Goal: Task Accomplishment & Management: Use online tool/utility

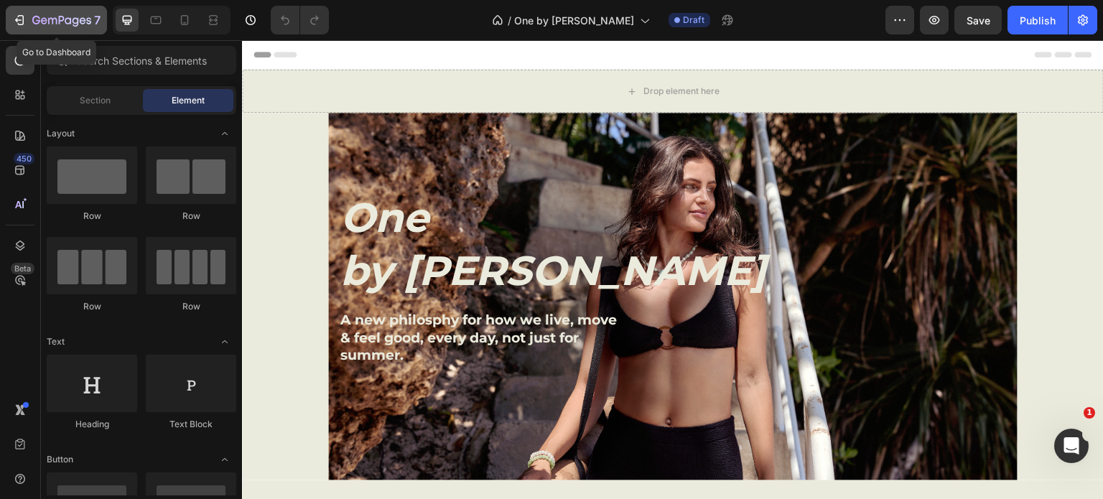
click at [20, 25] on icon "button" at bounding box center [21, 20] width 6 height 10
click at [48, 20] on icon "button" at bounding box center [52, 21] width 9 height 6
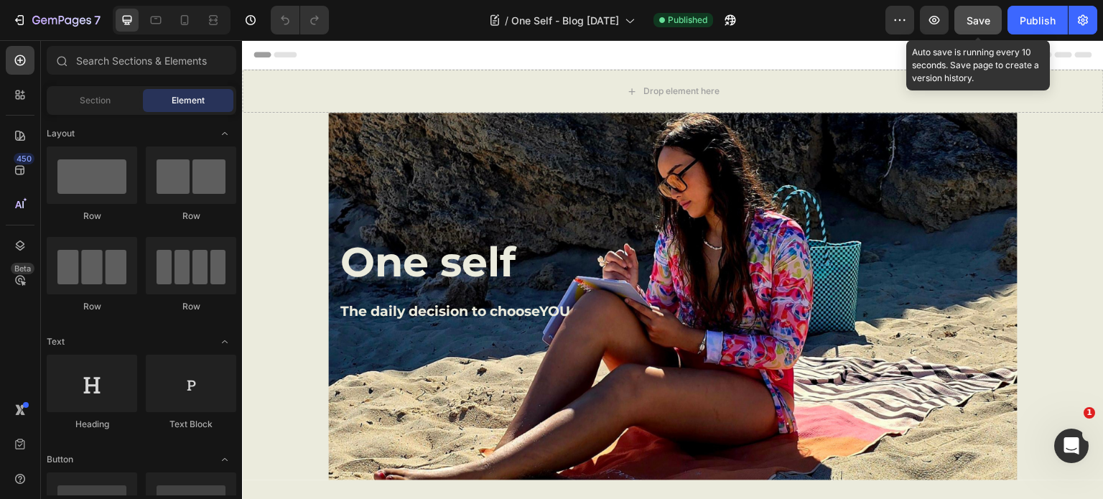
click at [973, 17] on span "Save" at bounding box center [979, 20] width 24 height 12
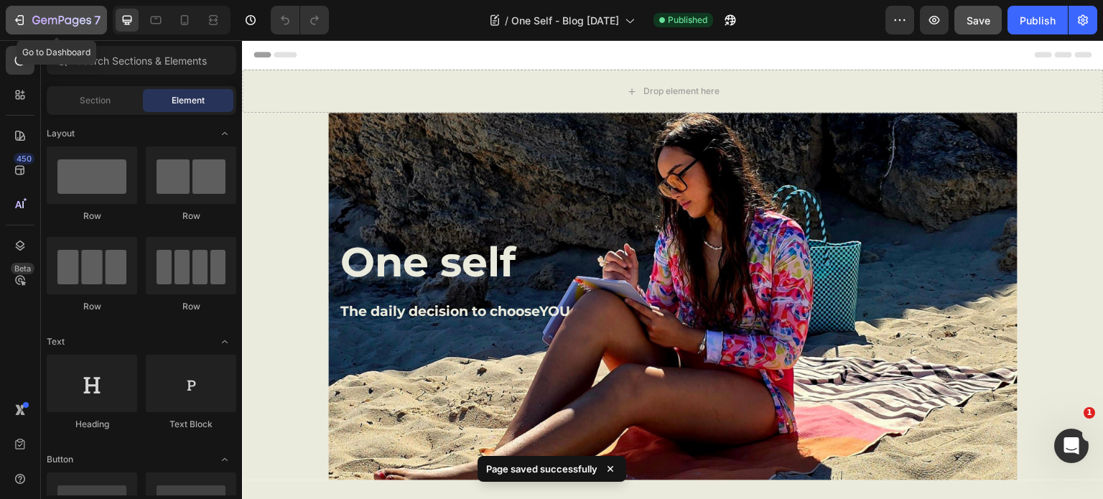
click at [40, 15] on icon "button" at bounding box center [61, 21] width 59 height 12
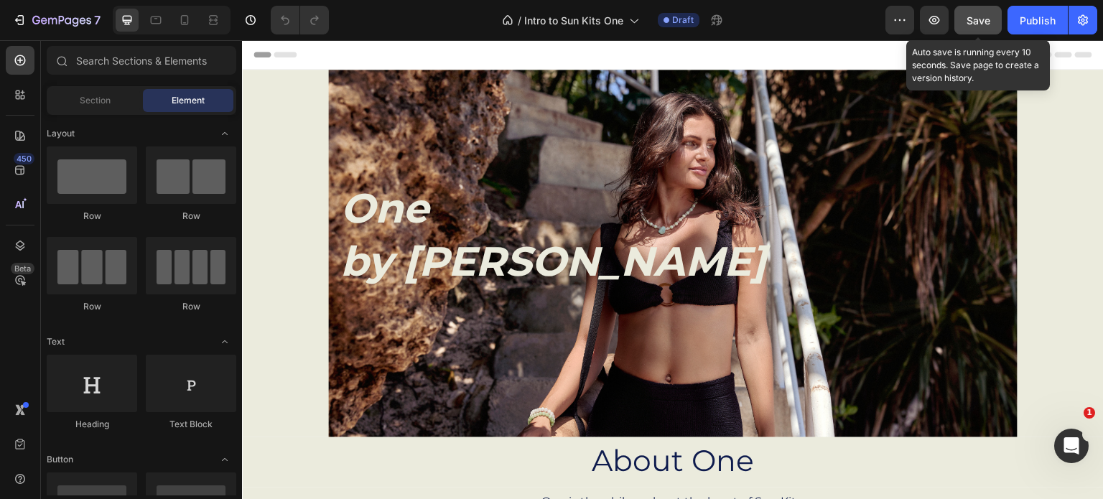
click at [978, 20] on span "Save" at bounding box center [979, 20] width 24 height 12
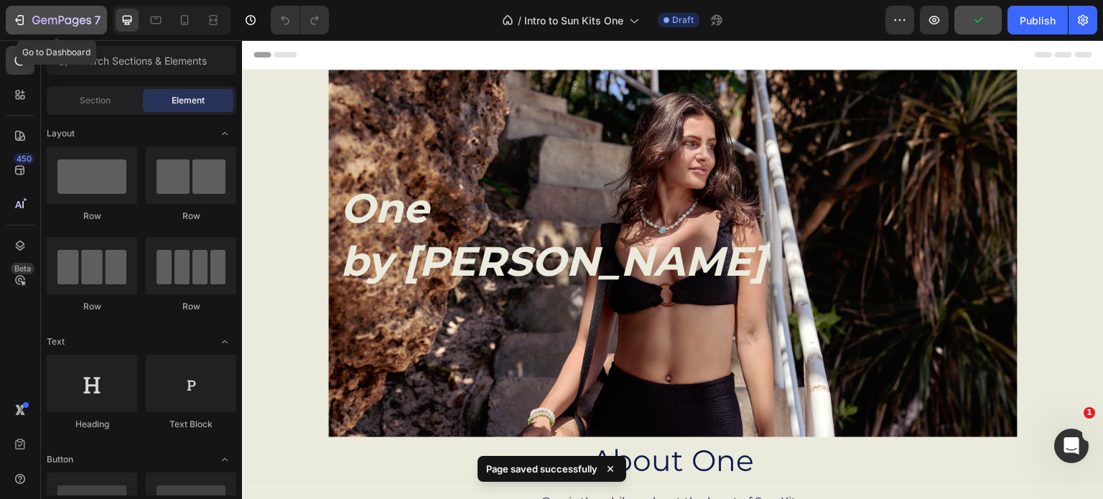
click at [24, 24] on icon "button" at bounding box center [19, 20] width 14 height 14
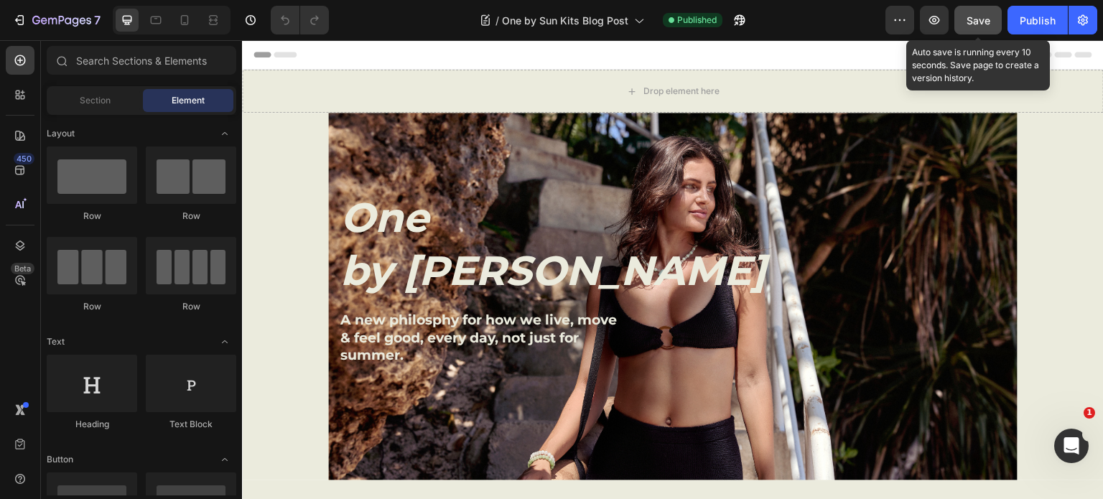
click at [979, 23] on span "Save" at bounding box center [979, 20] width 24 height 12
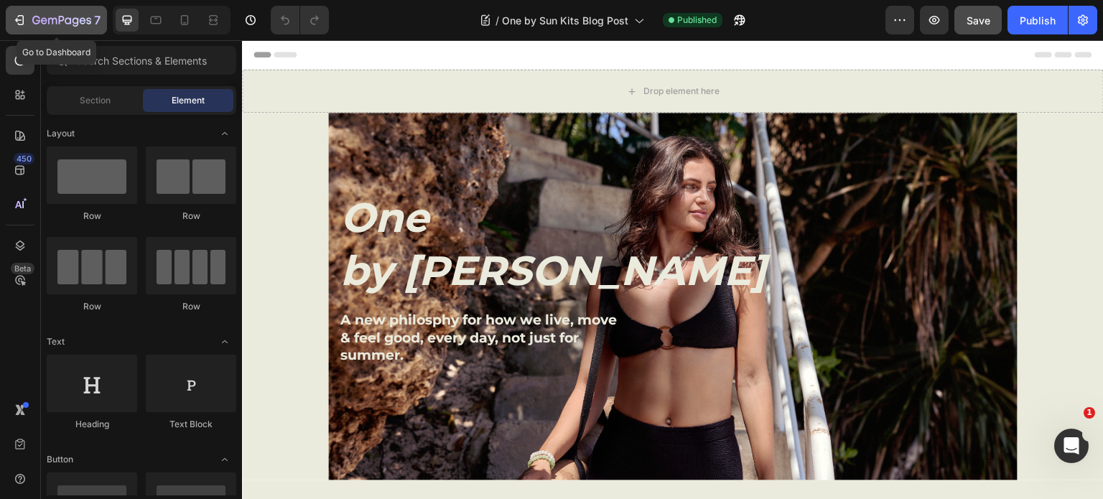
click at [17, 17] on icon "button" at bounding box center [19, 20] width 14 height 14
click at [26, 15] on div "7" at bounding box center [56, 19] width 88 height 17
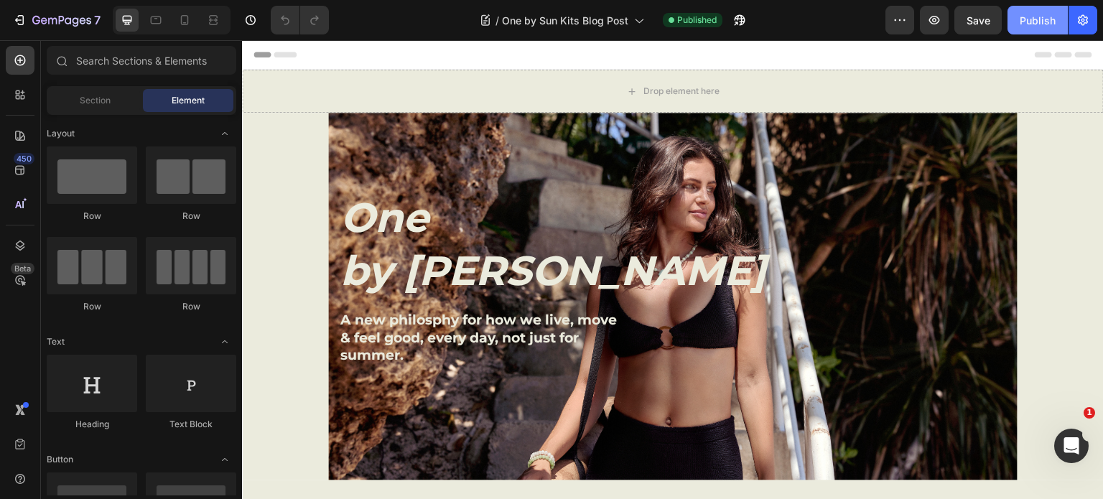
click at [1036, 22] on div "Publish" at bounding box center [1038, 20] width 36 height 15
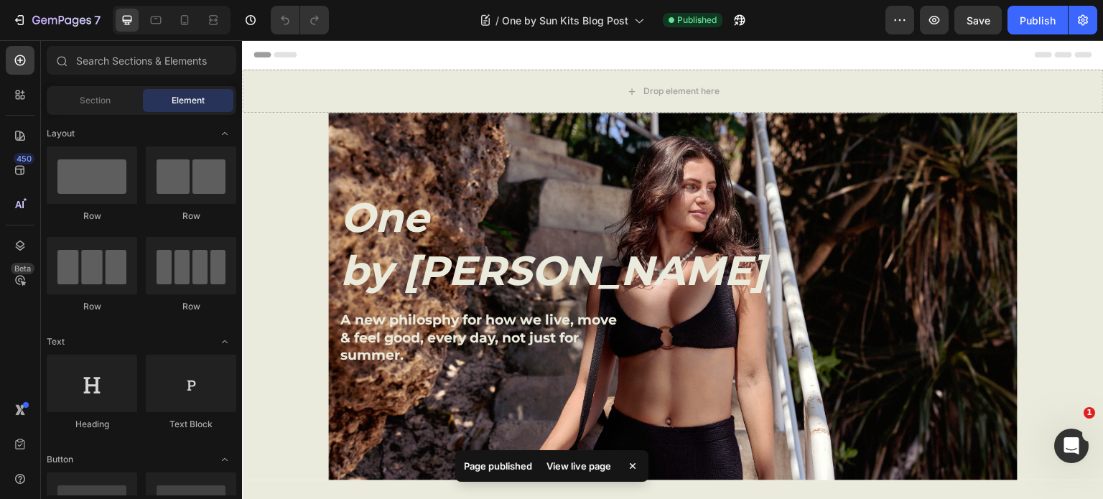
click at [575, 463] on div "View live page" at bounding box center [579, 466] width 82 height 20
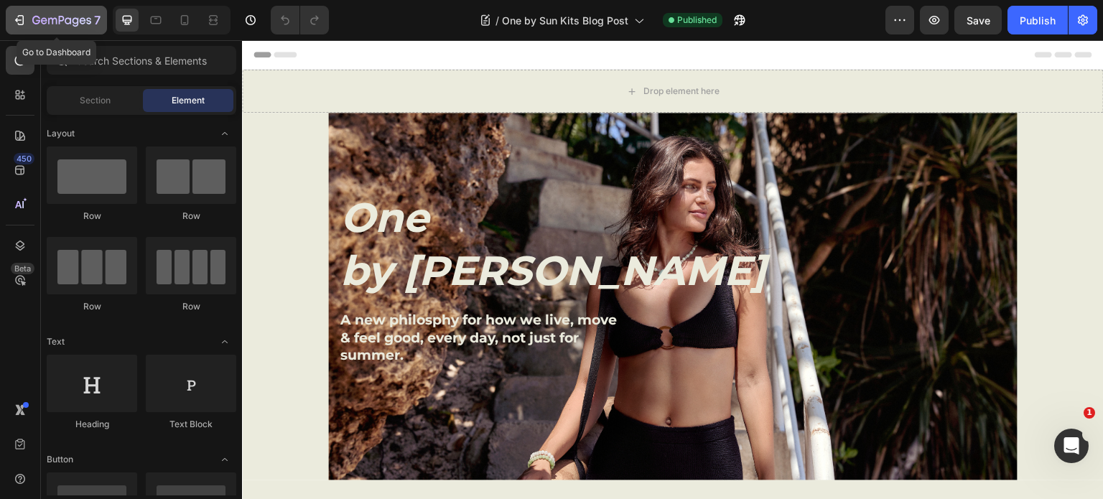
click at [18, 17] on icon "button" at bounding box center [21, 20] width 6 height 10
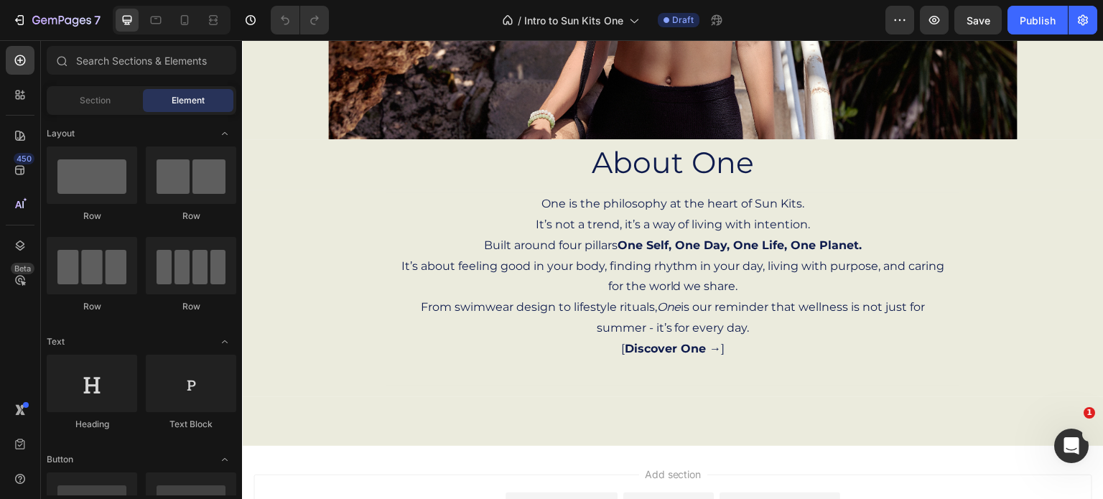
scroll to position [306, 0]
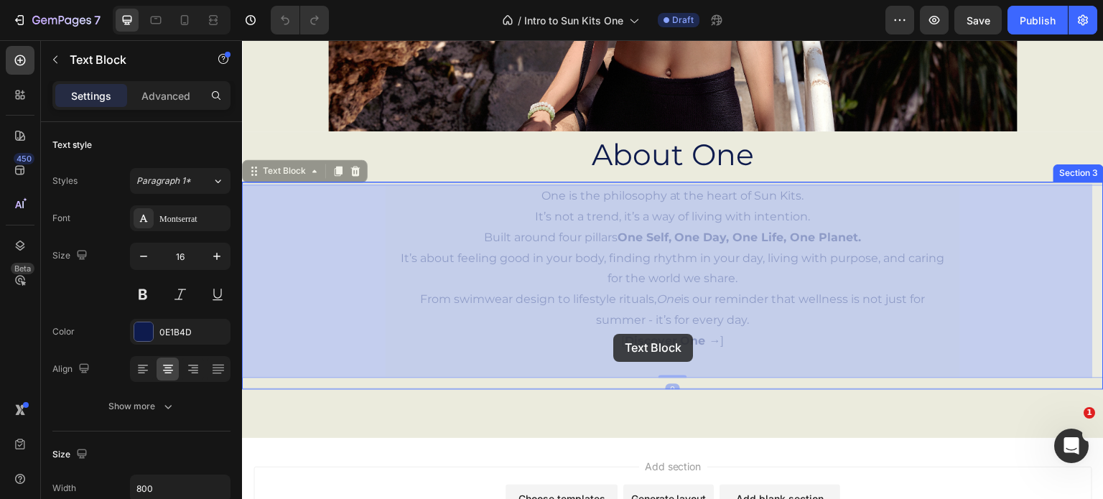
drag, startPoint x: 623, startPoint y: 339, endPoint x: 613, endPoint y: 334, distance: 10.6
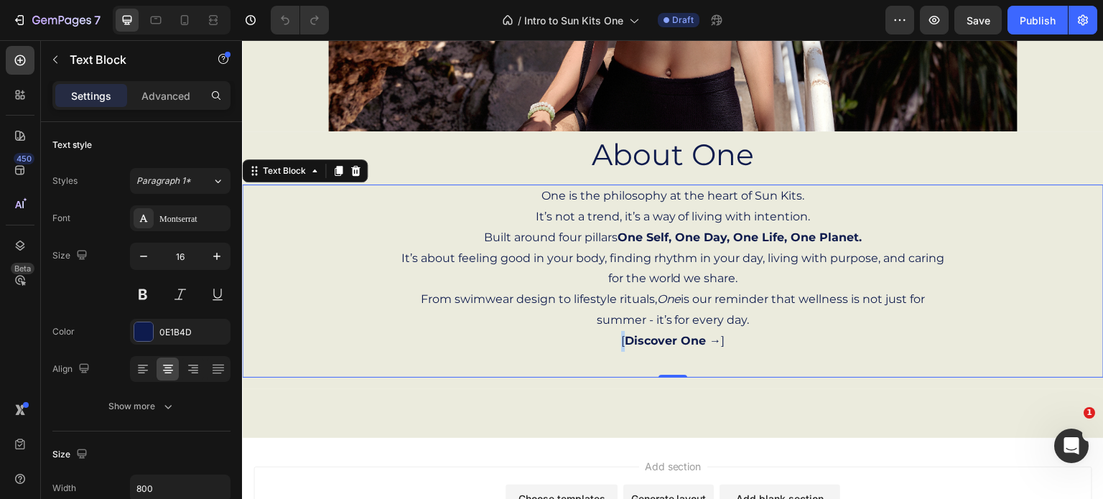
drag, startPoint x: 632, startPoint y: 340, endPoint x: 616, endPoint y: 333, distance: 17.4
click at [616, 333] on p "[ Discover One → ]" at bounding box center [673, 341] width 552 height 21
click at [738, 353] on p "Rich Text Editor. Editing area: main" at bounding box center [673, 362] width 552 height 21
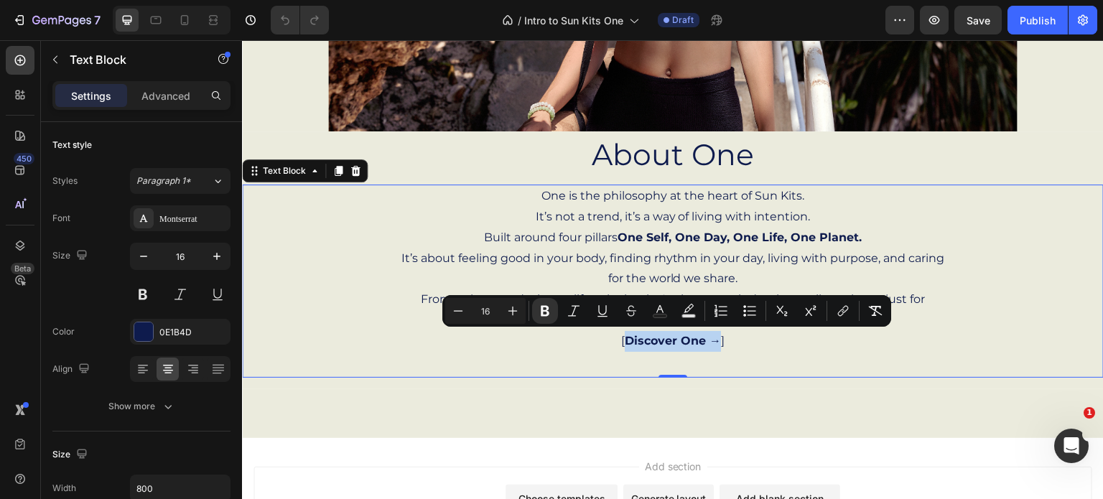
drag, startPoint x: 619, startPoint y: 339, endPoint x: 715, endPoint y: 342, distance: 96.3
click at [715, 342] on p "[ Discover One → ]" at bounding box center [673, 341] width 552 height 21
click at [843, 310] on icon "Editor contextual toolbar" at bounding box center [843, 311] width 14 height 14
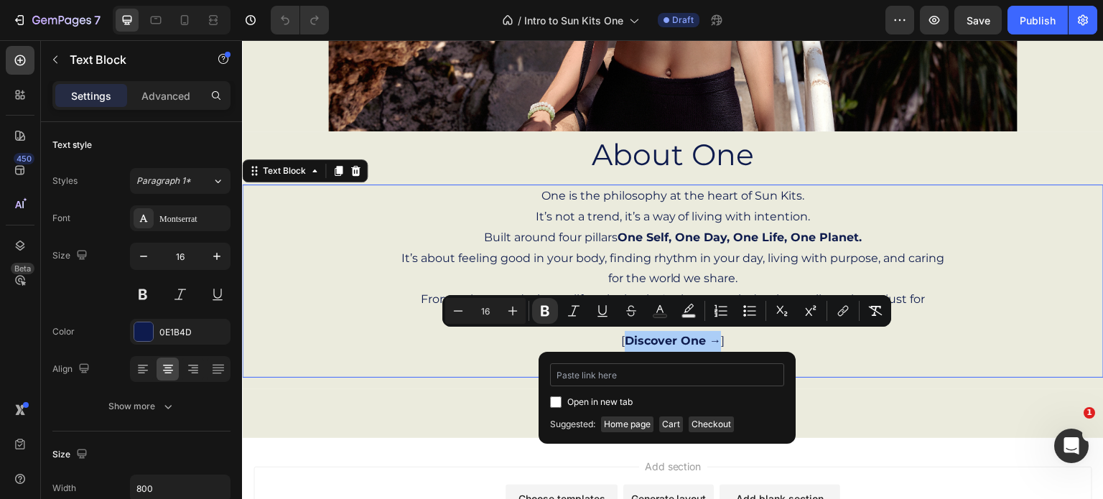
click at [594, 379] on input "Editor contextual toolbar" at bounding box center [667, 374] width 234 height 23
type input "https://www.sun-kits.com.au/blogs/news/one-by-sun-kits-blog-post?_ab=0&key=1756…"
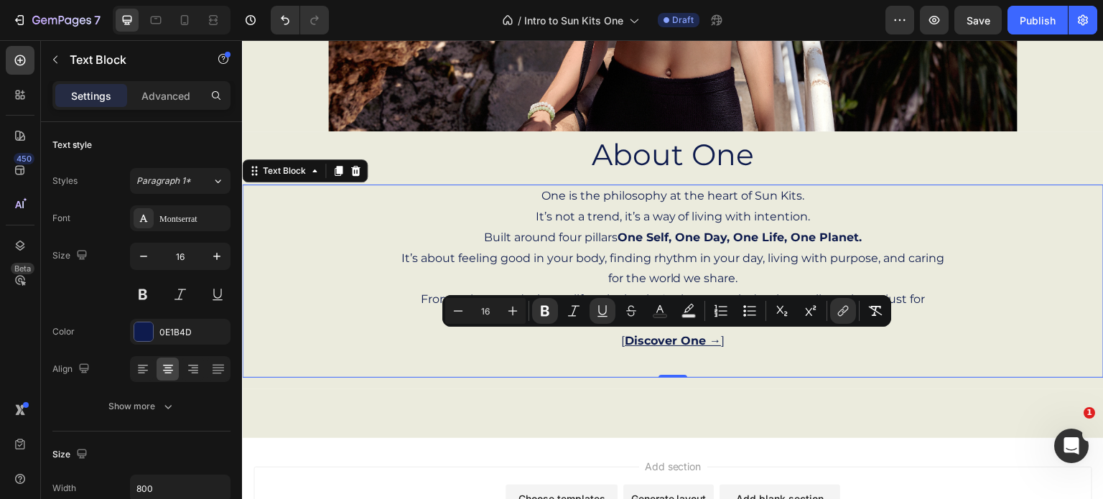
click at [680, 341] on u "Discover One →" at bounding box center [673, 341] width 96 height 14
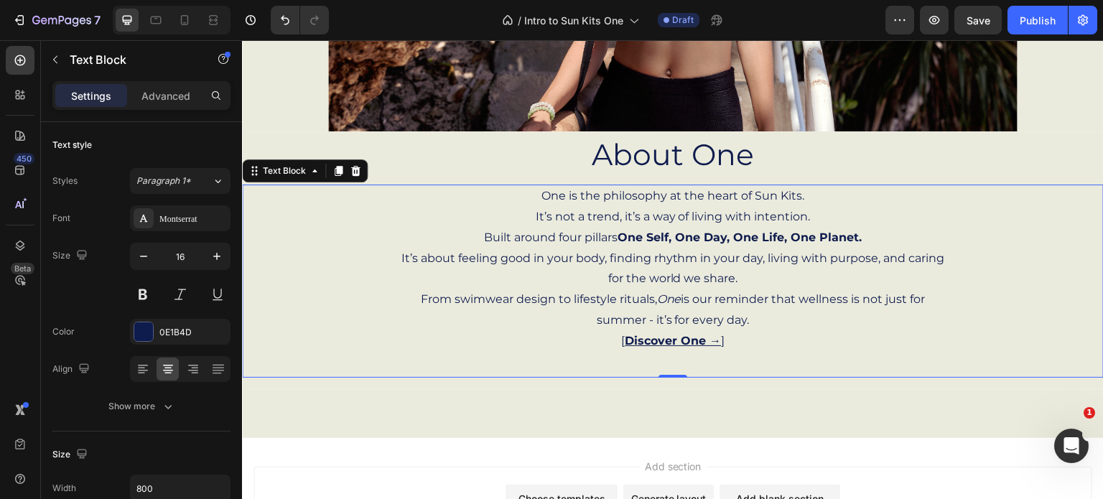
click at [894, 347] on p "[ Discover One → ]" at bounding box center [673, 341] width 552 height 21
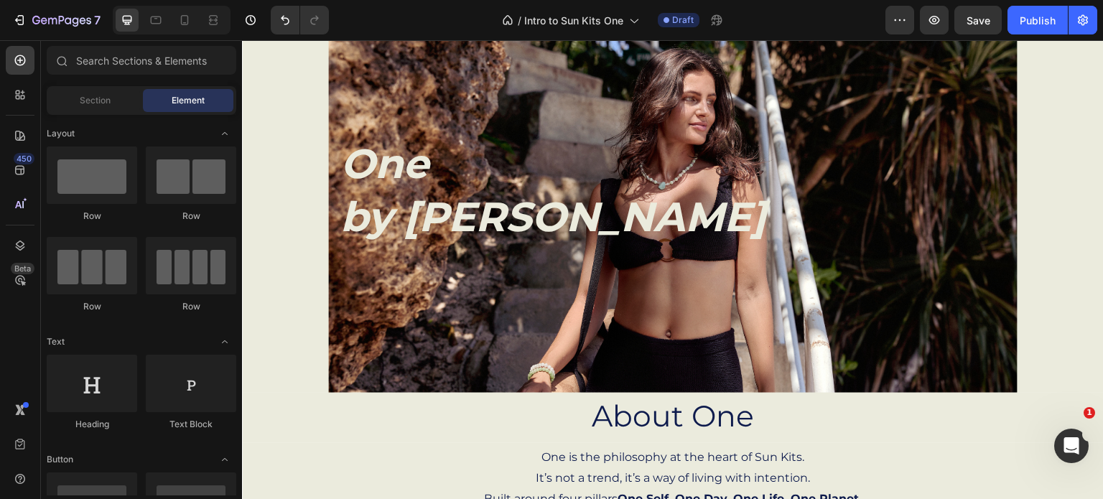
scroll to position [0, 0]
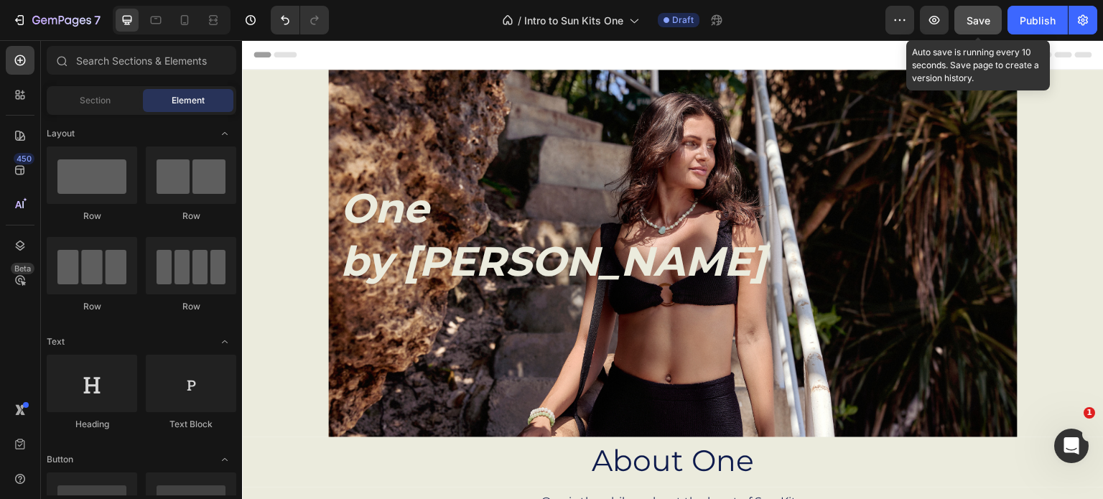
click at [977, 19] on span "Save" at bounding box center [979, 20] width 24 height 12
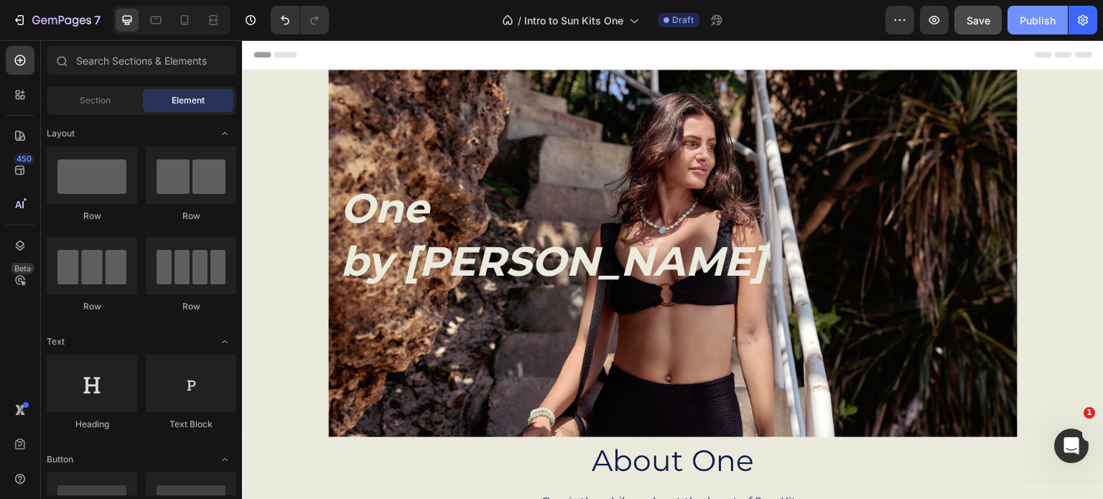
click at [1032, 25] on div "Publish" at bounding box center [1038, 20] width 36 height 15
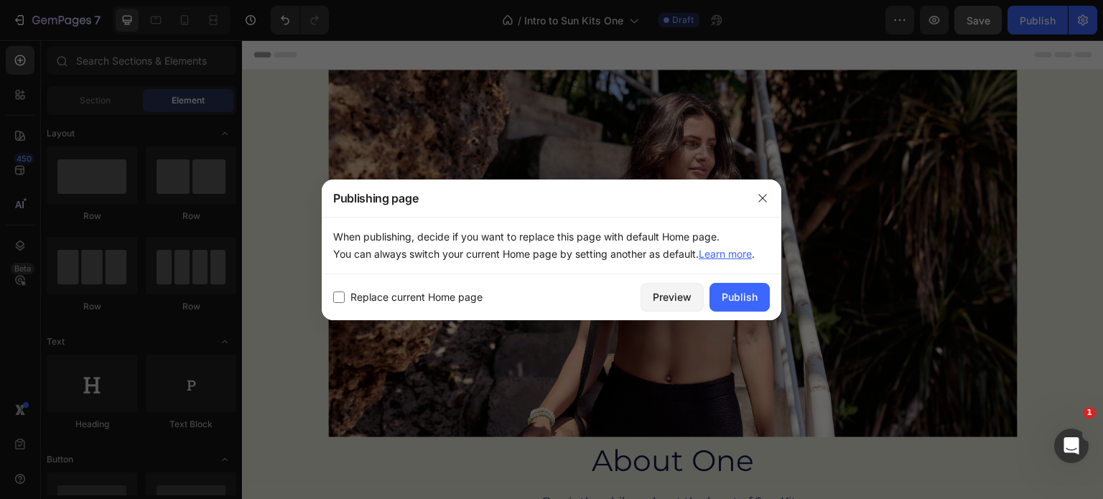
click at [337, 297] on input "checkbox" at bounding box center [338, 297] width 11 height 11
checkbox input "true"
click at [740, 298] on div "Publish" at bounding box center [740, 296] width 36 height 15
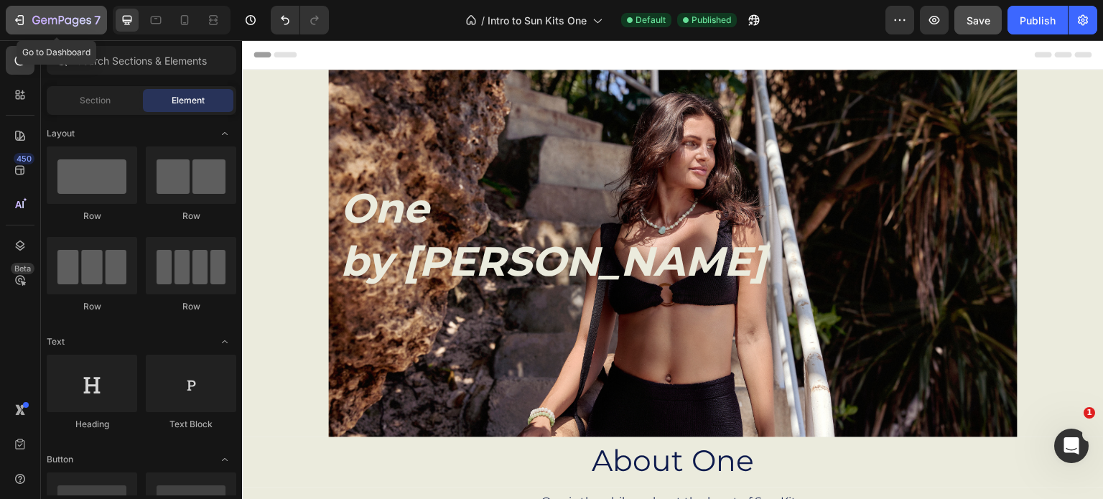
click at [23, 19] on icon "button" at bounding box center [21, 20] width 6 height 10
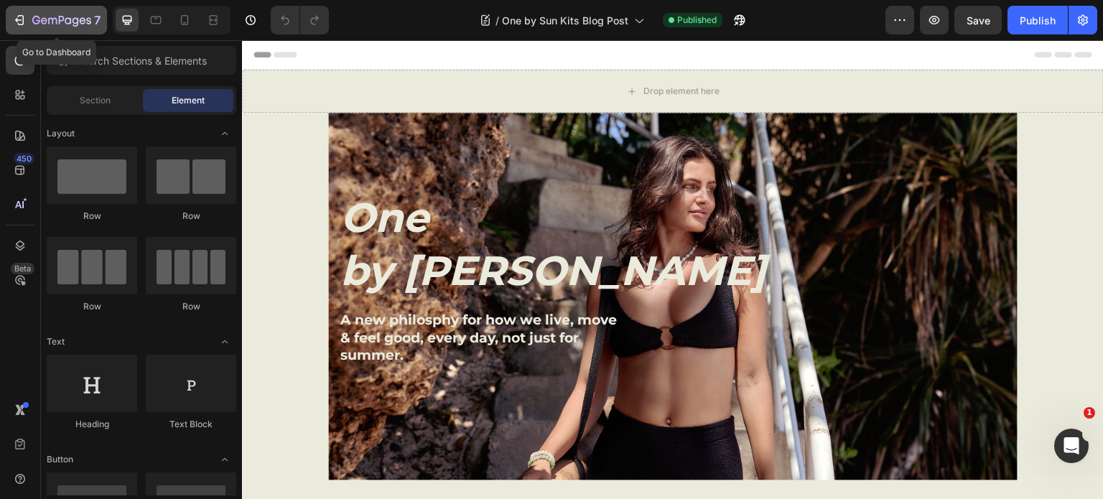
click at [19, 23] on icon "button" at bounding box center [19, 20] width 14 height 14
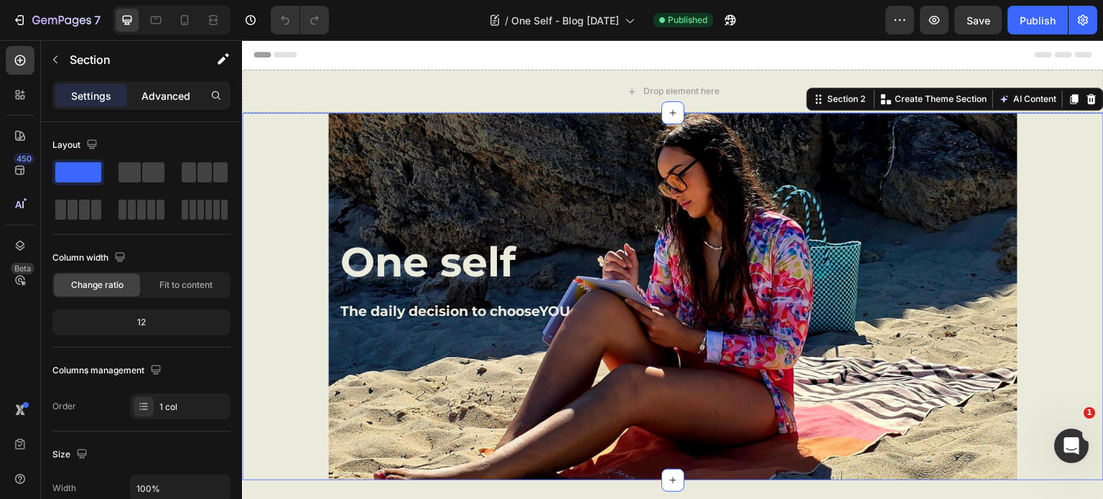
click at [160, 93] on p "Advanced" at bounding box center [165, 95] width 49 height 15
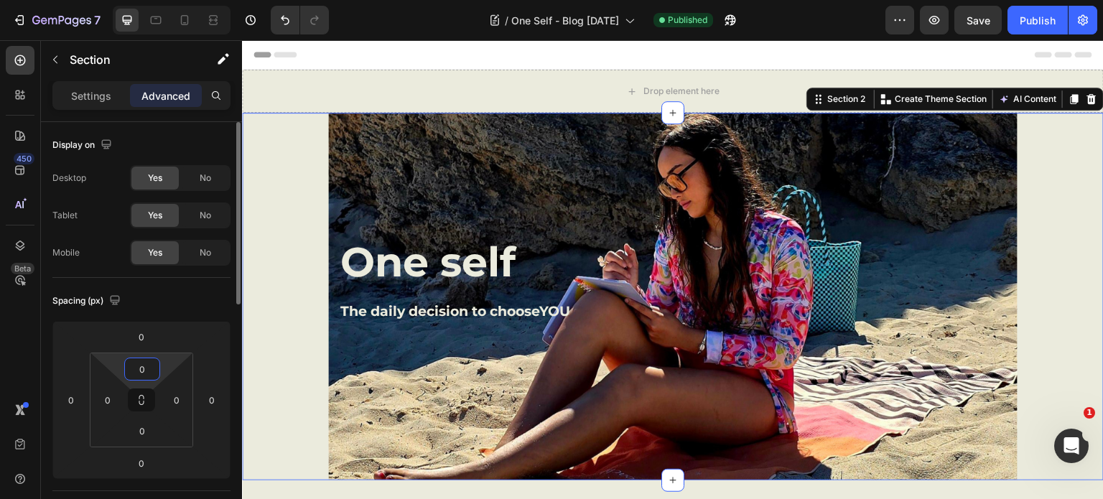
click at [144, 364] on input "0" at bounding box center [142, 369] width 29 height 22
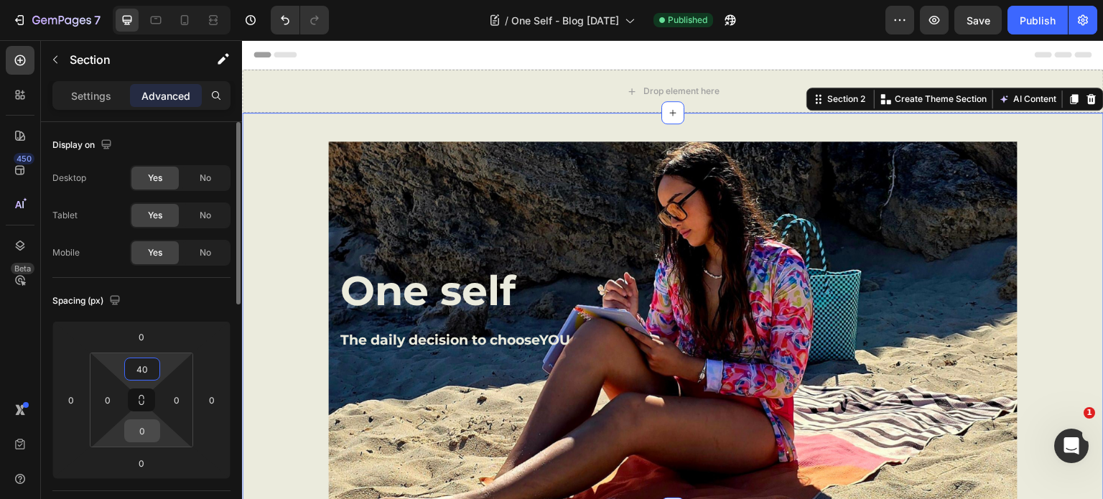
type input "40"
click at [144, 430] on input "0" at bounding box center [142, 431] width 29 height 22
type input "40"
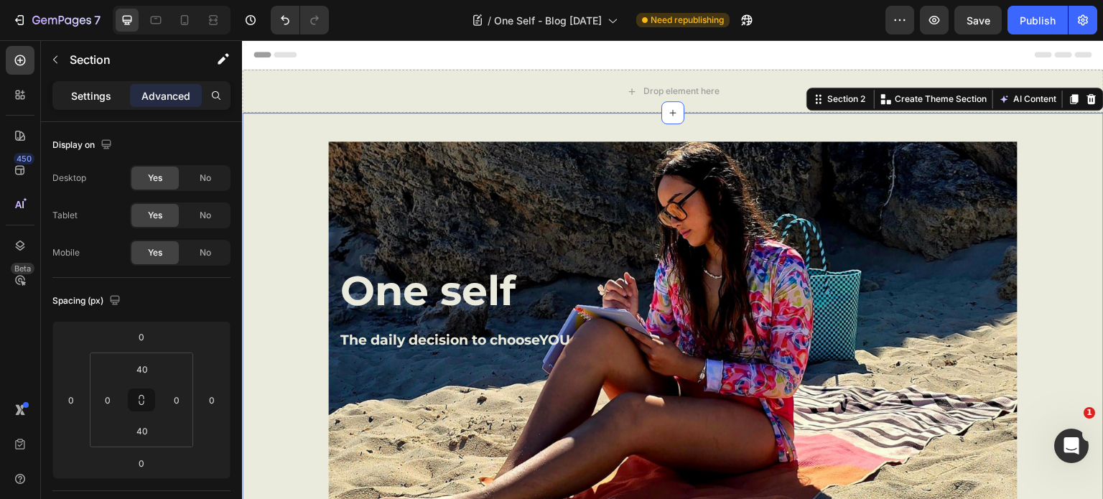
click at [89, 91] on p "Settings" at bounding box center [91, 95] width 40 height 15
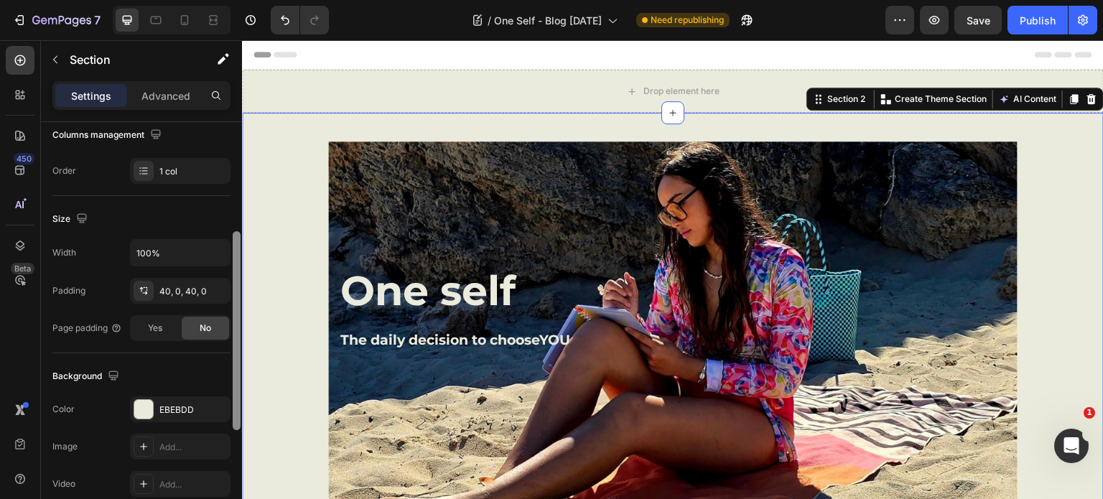
scroll to position [240, 0]
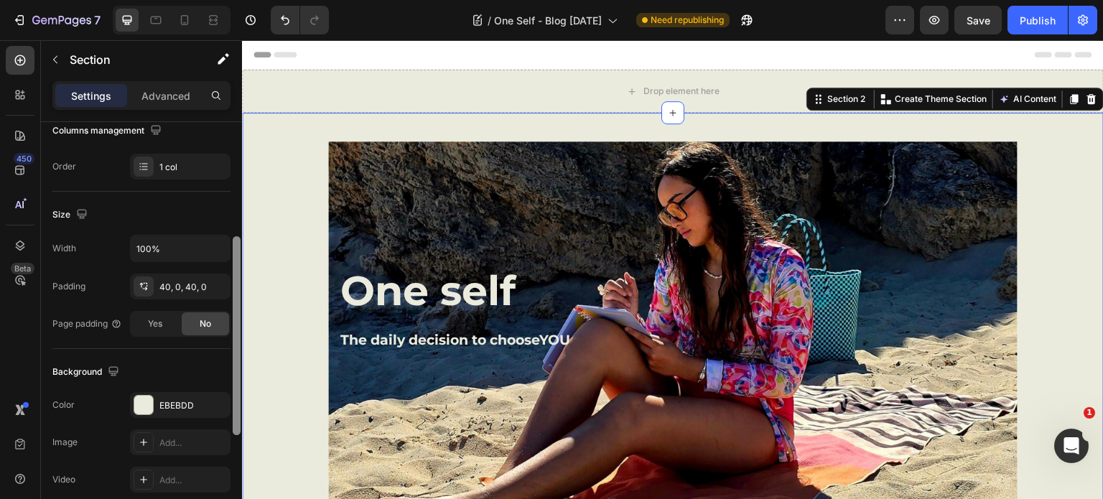
drag, startPoint x: 238, startPoint y: 160, endPoint x: 235, endPoint y: 275, distance: 115.0
click at [235, 275] on div at bounding box center [237, 335] width 8 height 199
click at [182, 287] on div "40, 0, 40, 0" at bounding box center [180, 287] width 42 height 13
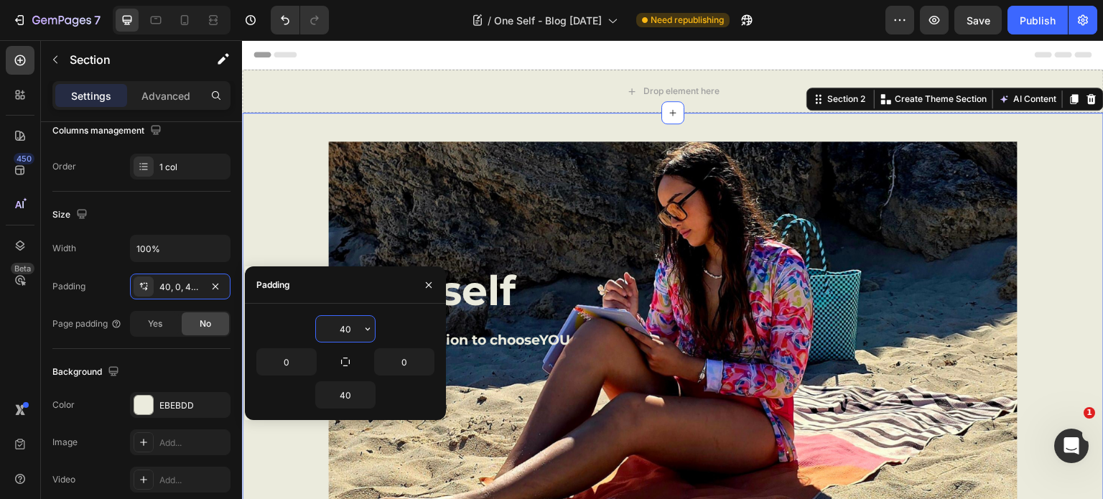
click at [354, 325] on input "40" at bounding box center [345, 329] width 59 height 26
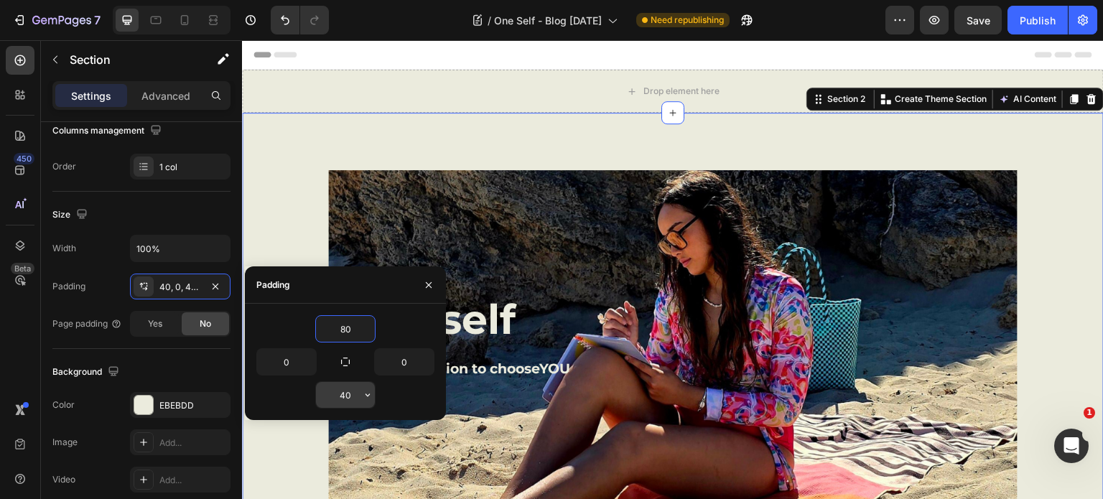
type input "80"
click at [348, 393] on input "40" at bounding box center [345, 395] width 59 height 26
click at [424, 284] on icon "button" at bounding box center [428, 284] width 11 height 11
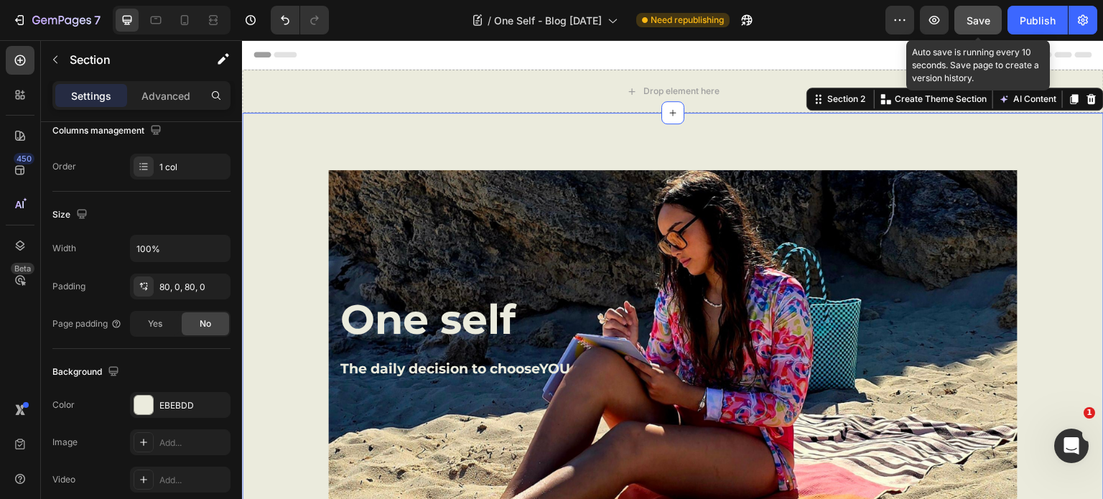
click at [977, 14] on span "Save" at bounding box center [979, 20] width 24 height 12
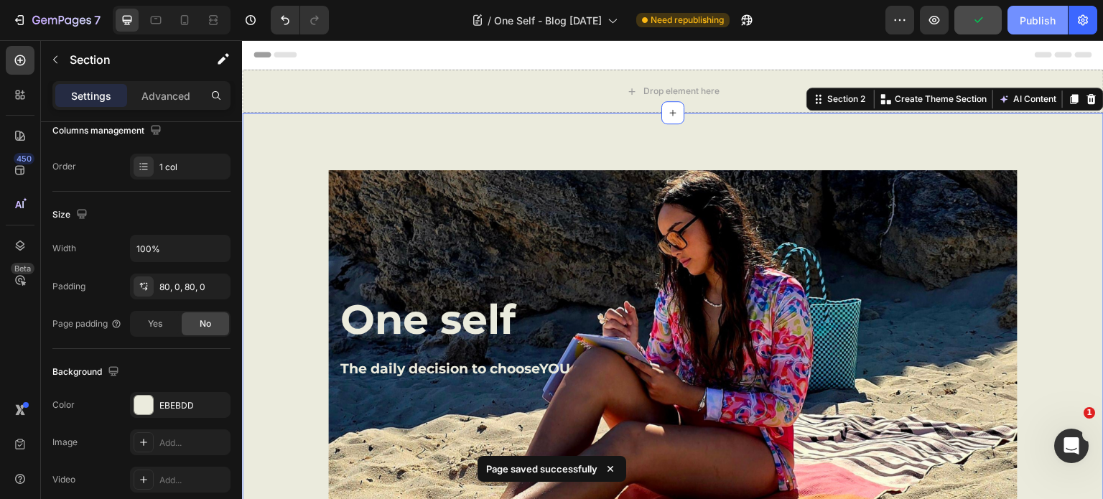
click at [1035, 17] on div "Publish" at bounding box center [1038, 20] width 36 height 15
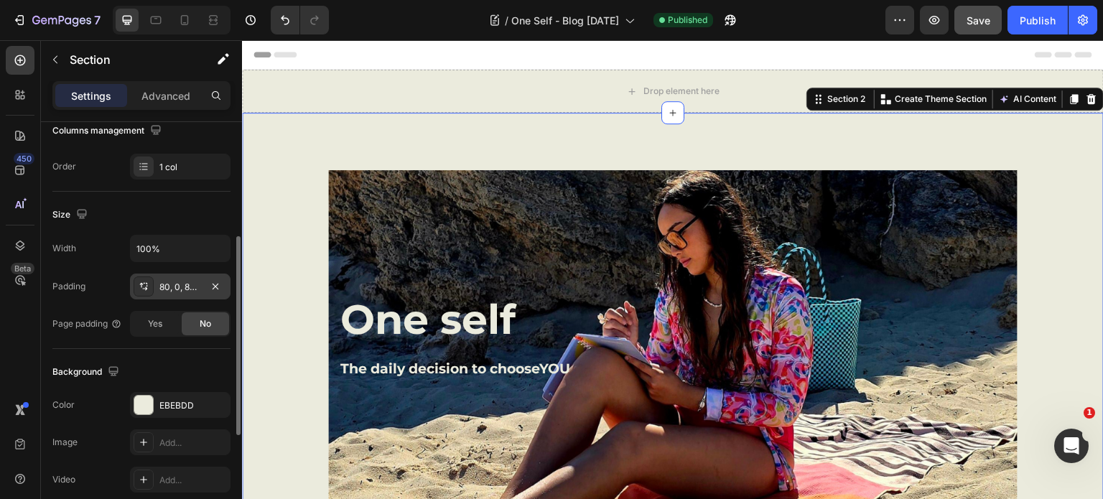
click at [167, 286] on div "80, 0, 80, 0" at bounding box center [180, 287] width 42 height 13
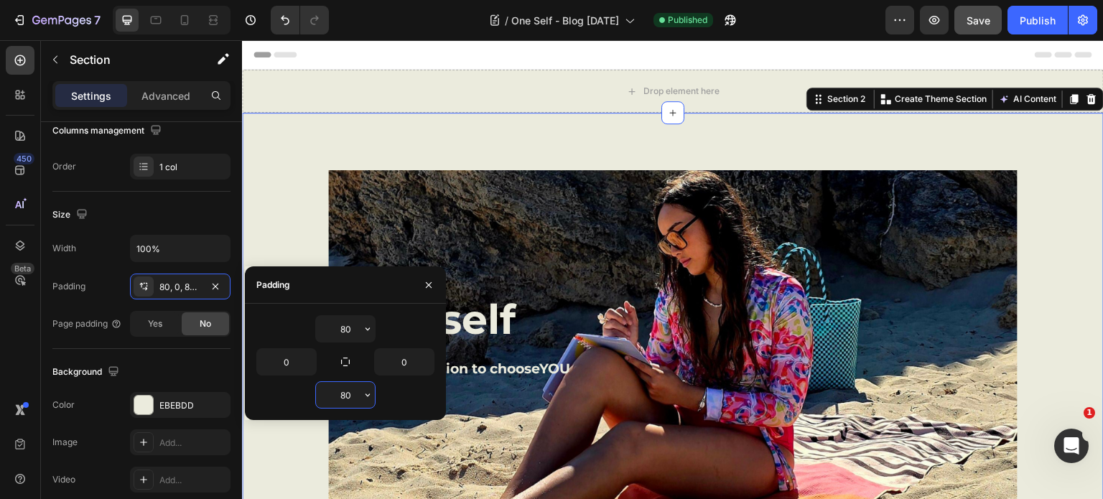
click at [348, 391] on input "80" at bounding box center [345, 395] width 59 height 26
type input "0"
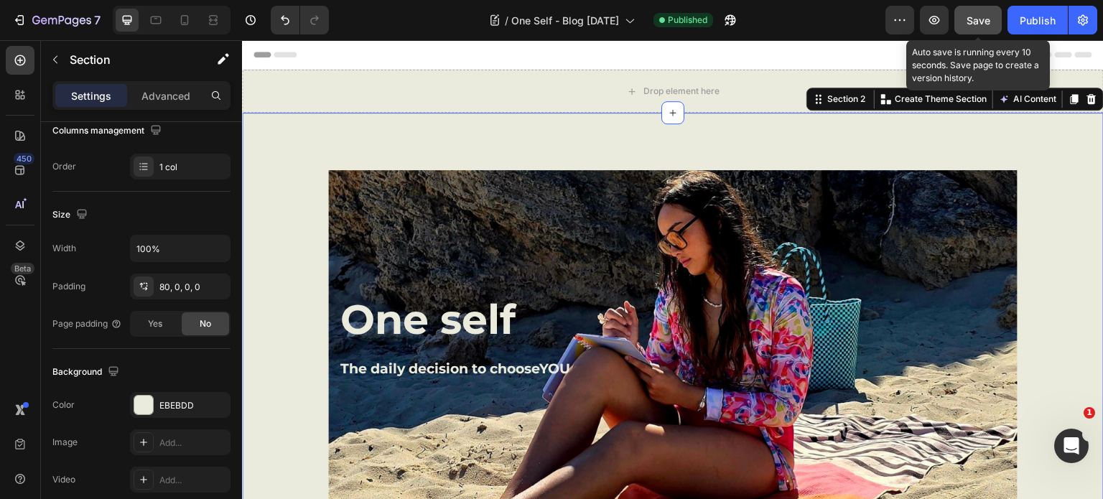
click at [974, 17] on span "Save" at bounding box center [979, 20] width 24 height 12
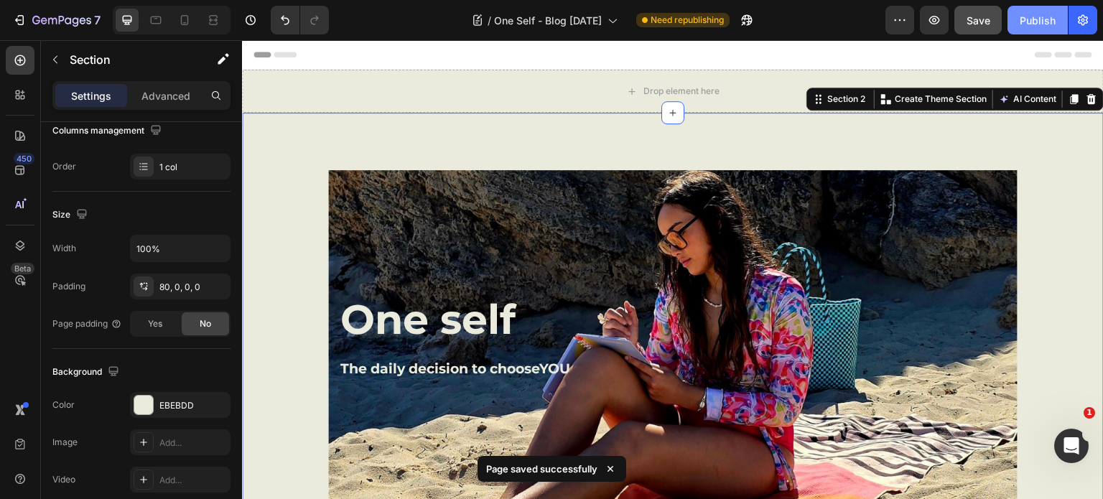
click at [1040, 18] on div "Publish" at bounding box center [1038, 20] width 36 height 15
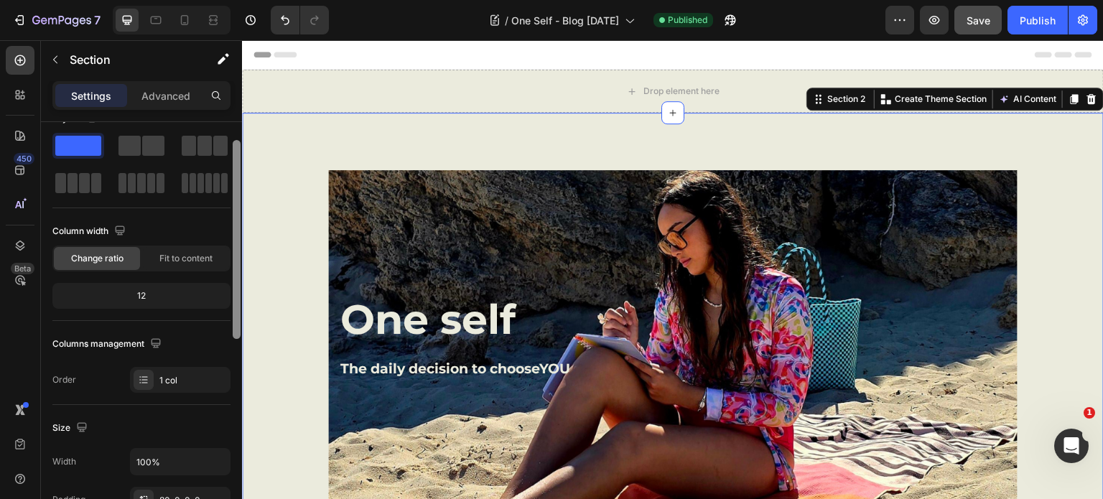
scroll to position [22, 0]
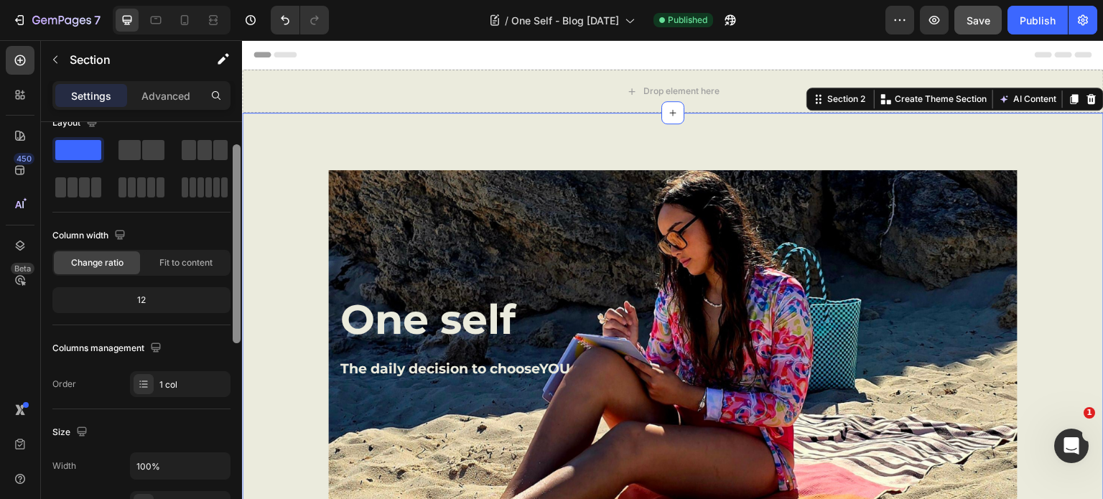
drag, startPoint x: 236, startPoint y: 244, endPoint x: 236, endPoint y: 140, distance: 104.1
click at [236, 144] on div at bounding box center [237, 243] width 8 height 199
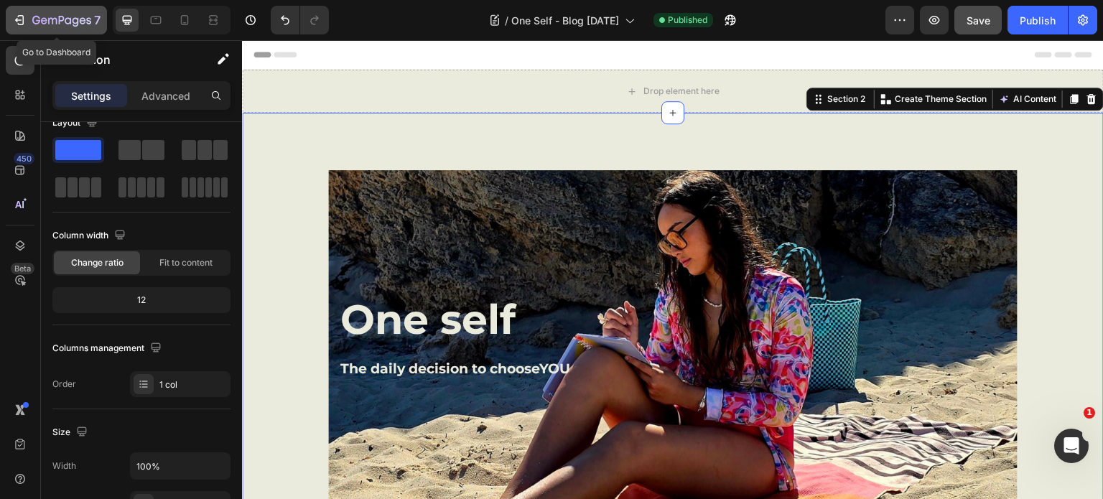
click at [18, 25] on icon "button" at bounding box center [19, 20] width 14 height 14
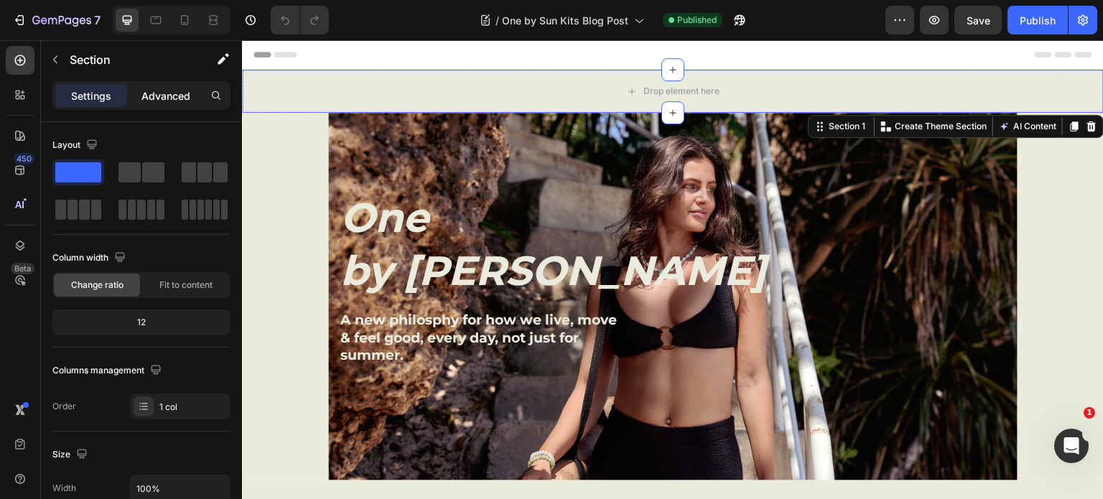
click at [166, 93] on p "Advanced" at bounding box center [165, 95] width 49 height 15
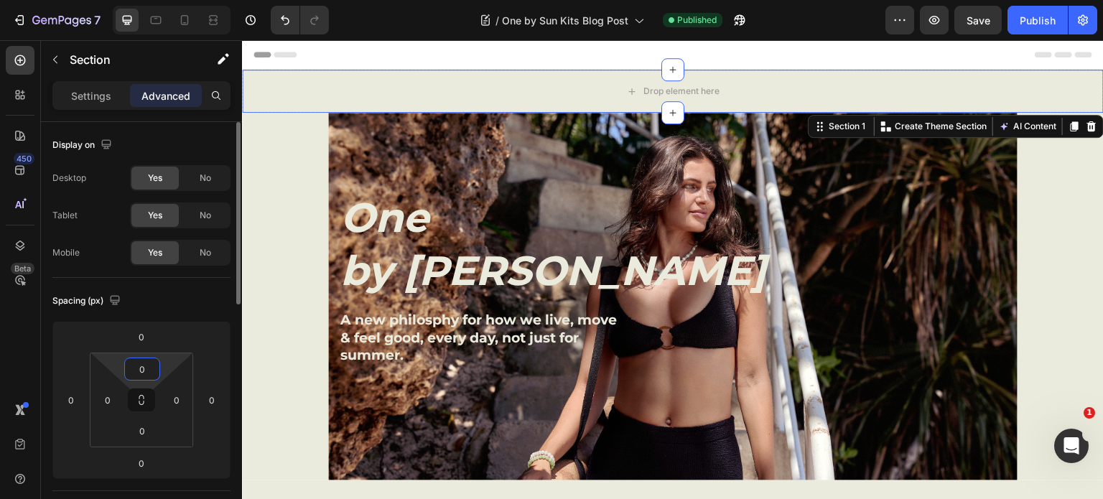
click at [144, 363] on input "0" at bounding box center [142, 369] width 29 height 22
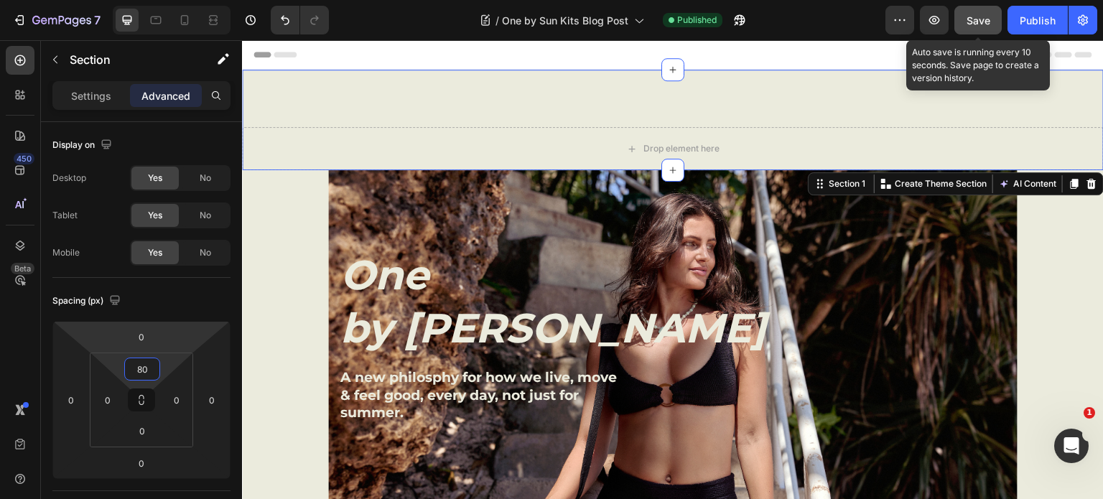
type input "80"
click at [980, 19] on span "Save" at bounding box center [979, 20] width 24 height 12
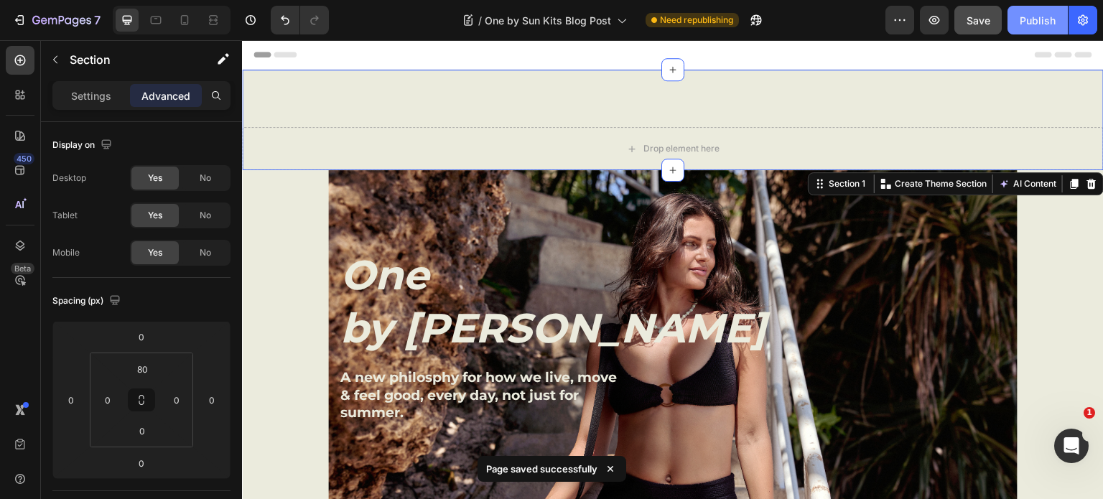
click at [1040, 24] on div "Publish" at bounding box center [1038, 20] width 36 height 15
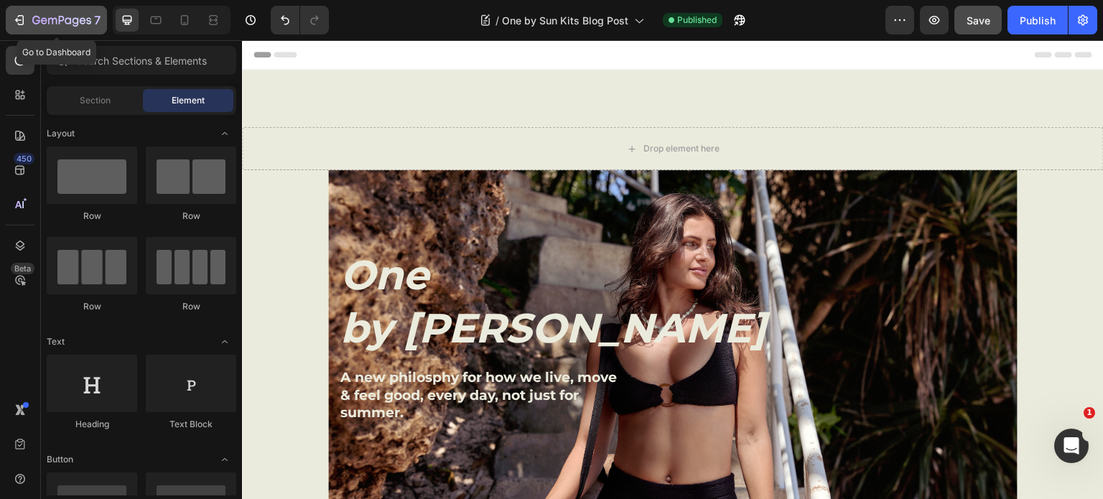
click at [15, 22] on icon "button" at bounding box center [19, 20] width 14 height 14
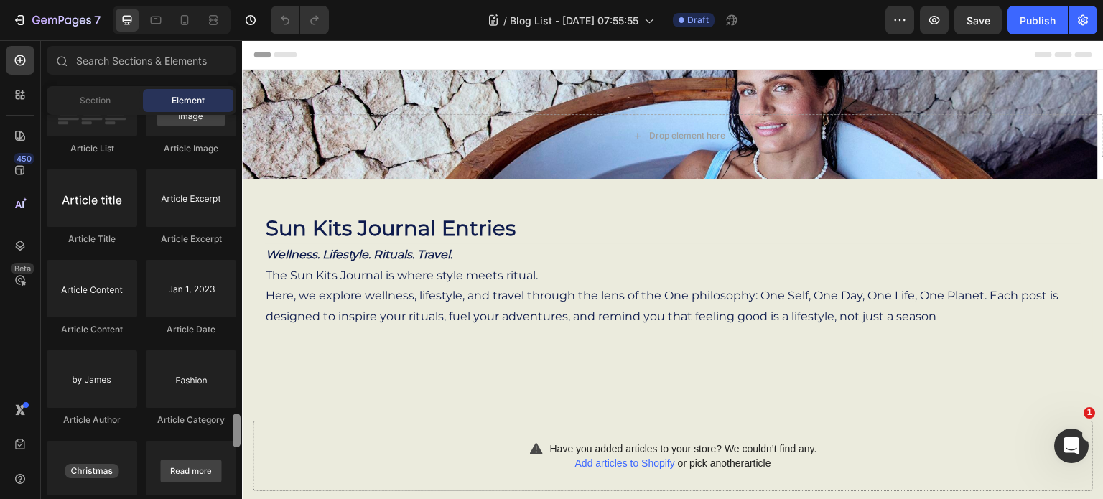
scroll to position [3683, 0]
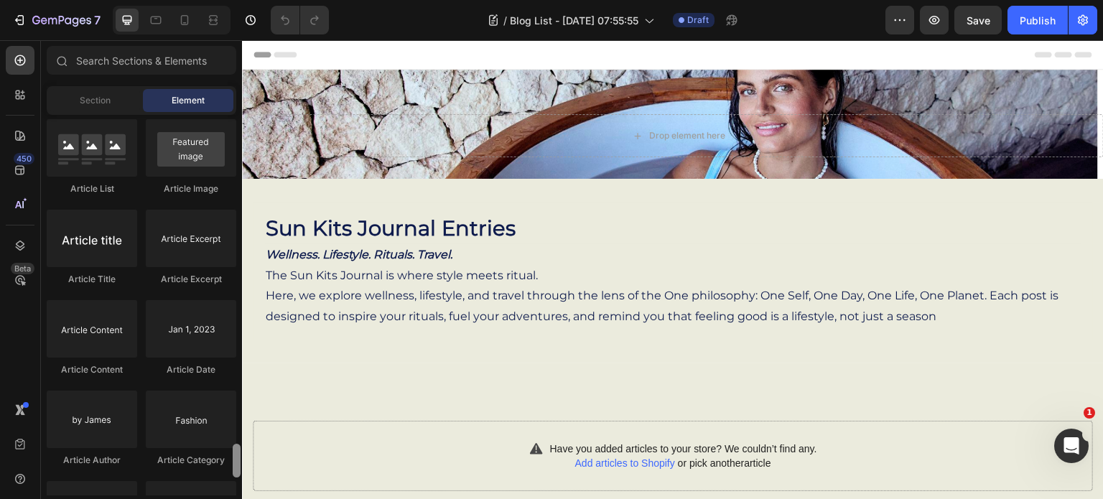
drag, startPoint x: 235, startPoint y: 141, endPoint x: 215, endPoint y: 470, distance: 330.3
click at [215, 470] on div "Layout Row Row Row Row Text Heading Text Block Button Button Button Media Image…" at bounding box center [141, 305] width 201 height 381
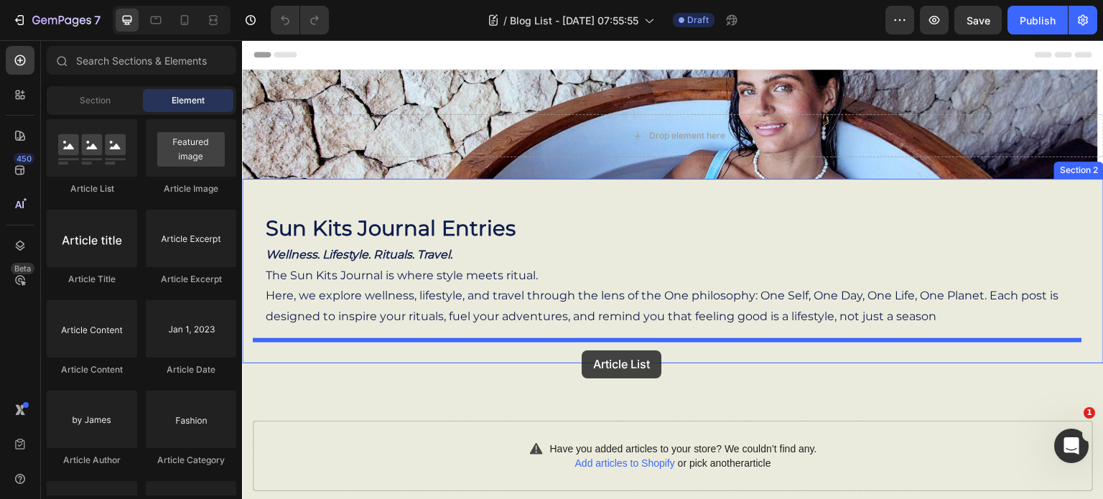
drag, startPoint x: 344, startPoint y: 195, endPoint x: 582, endPoint y: 350, distance: 284.3
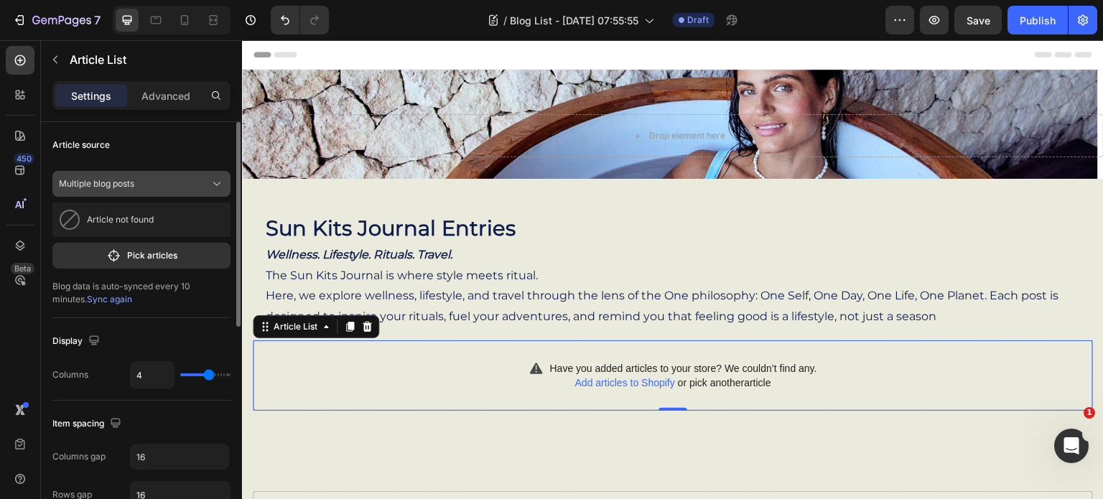
click at [218, 183] on icon at bounding box center [216, 184] width 7 height 4
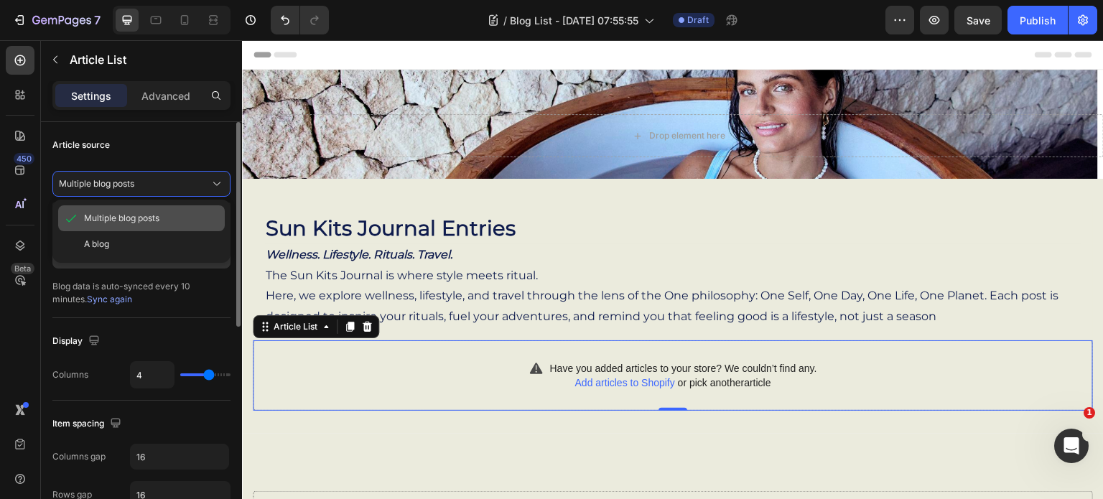
click at [135, 217] on span "Multiple blog posts" at bounding box center [121, 218] width 75 height 13
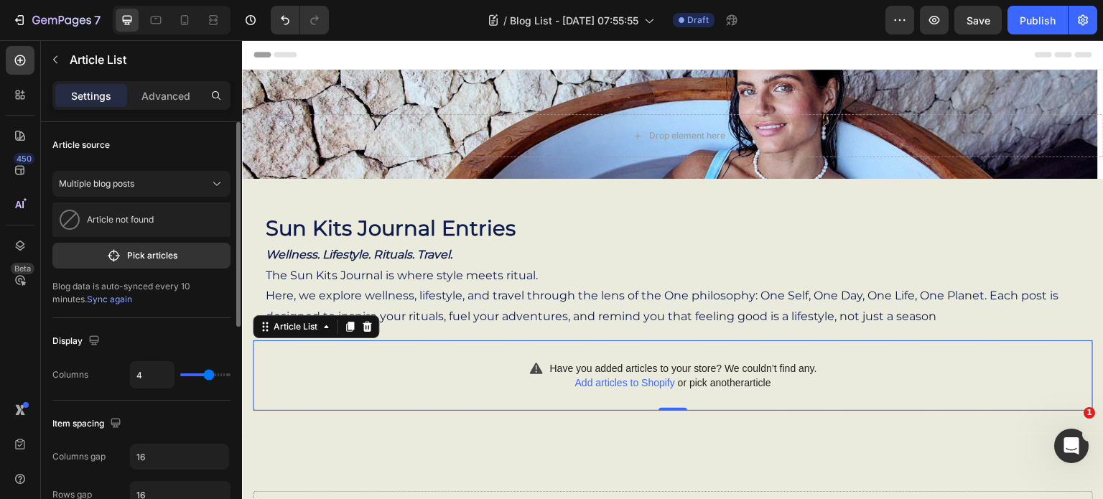
click at [616, 379] on span "Add articles to Shopify" at bounding box center [625, 382] width 100 height 11
click at [20, 19] on icon "button" at bounding box center [19, 20] width 14 height 14
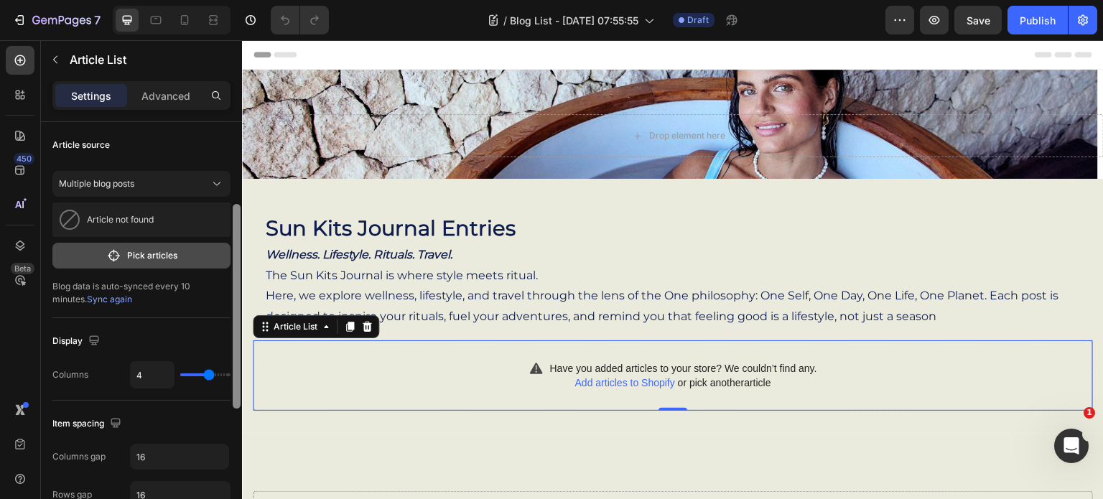
drag, startPoint x: 238, startPoint y: 287, endPoint x: 220, endPoint y: 259, distance: 33.3
click at [220, 259] on div "Article source Multiple blog posts Article not found Pick articles Blog data is…" at bounding box center [141, 331] width 201 height 418
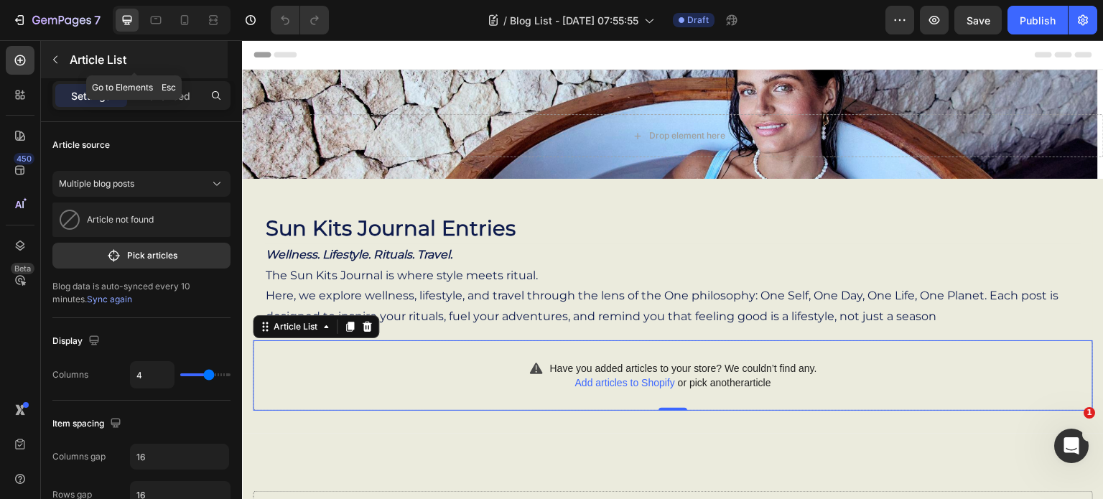
click at [57, 60] on icon "button" at bounding box center [55, 59] width 11 height 11
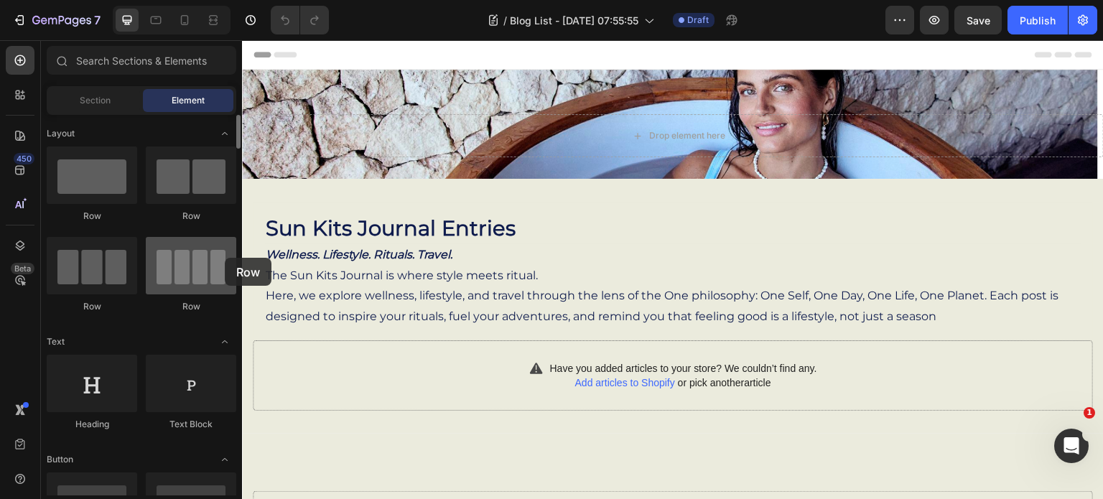
click at [225, 258] on div at bounding box center [191, 265] width 90 height 57
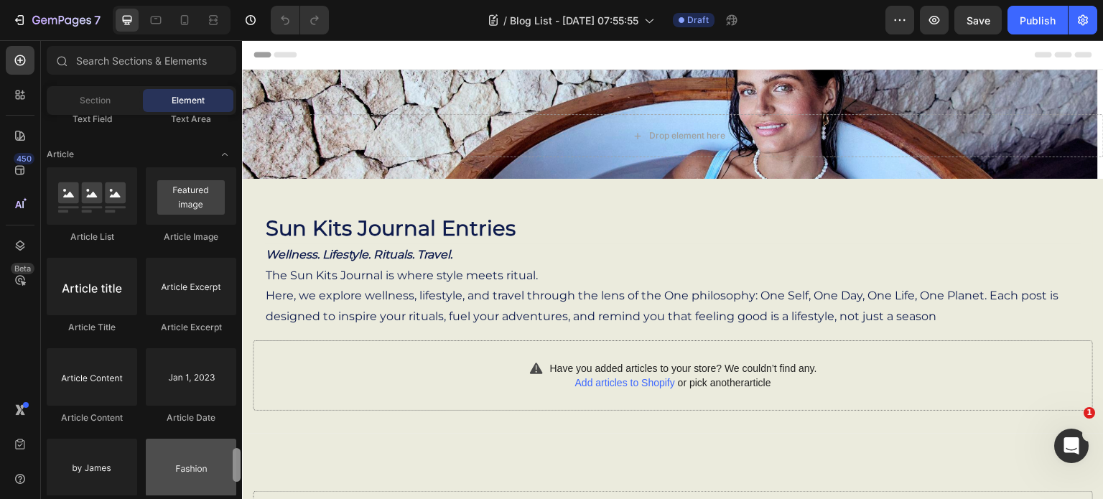
scroll to position [3675, 0]
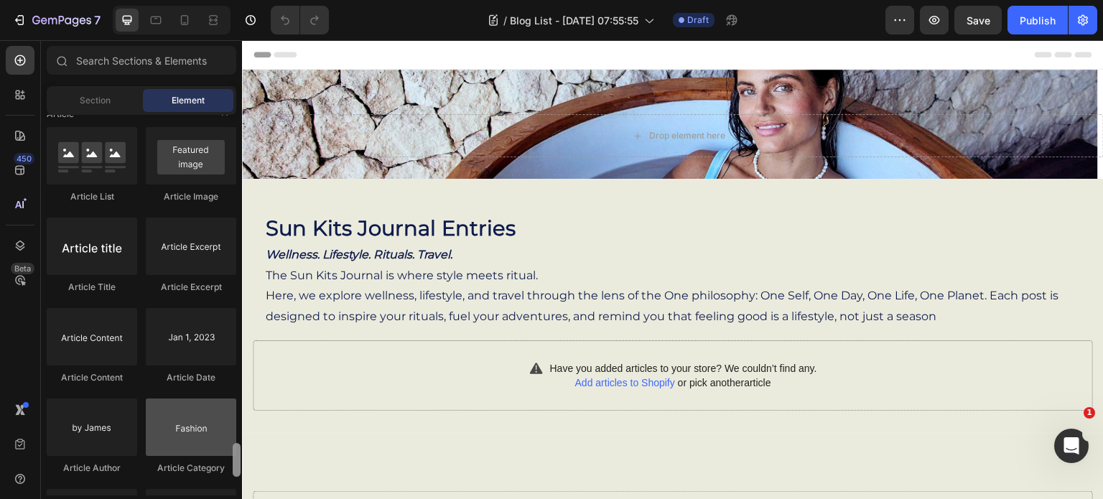
drag, startPoint x: 238, startPoint y: 129, endPoint x: 220, endPoint y: 458, distance: 329.4
click at [220, 458] on div "Layout Row Row Row Row Text Heading Text Block Button Button Button Media Image…" at bounding box center [141, 305] width 201 height 381
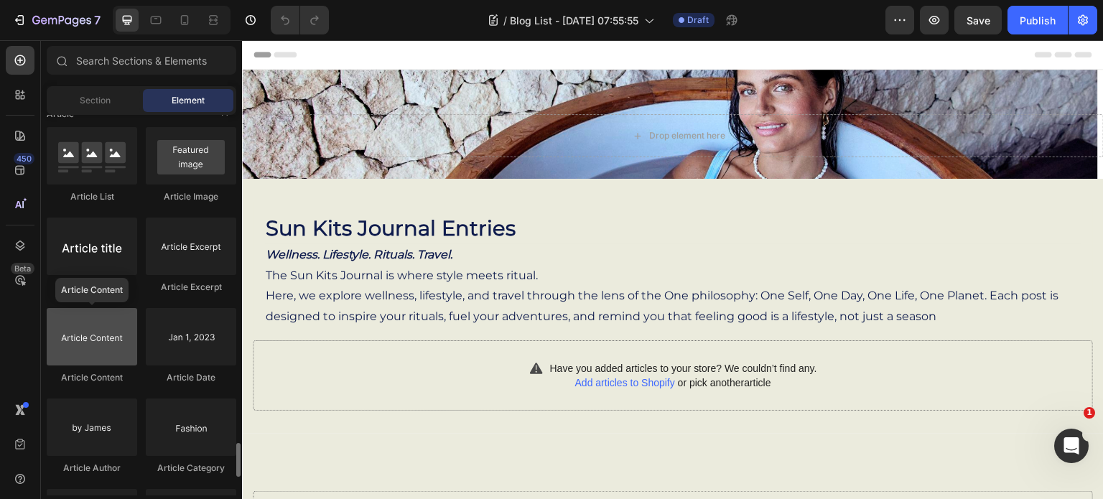
click at [83, 345] on div at bounding box center [92, 336] width 90 height 57
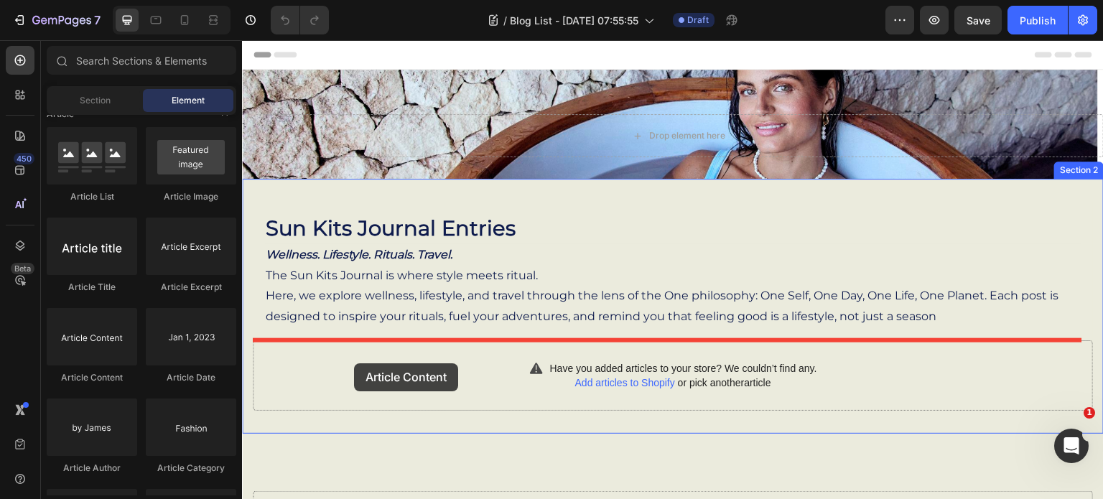
drag, startPoint x: 325, startPoint y: 385, endPoint x: 354, endPoint y: 363, distance: 35.9
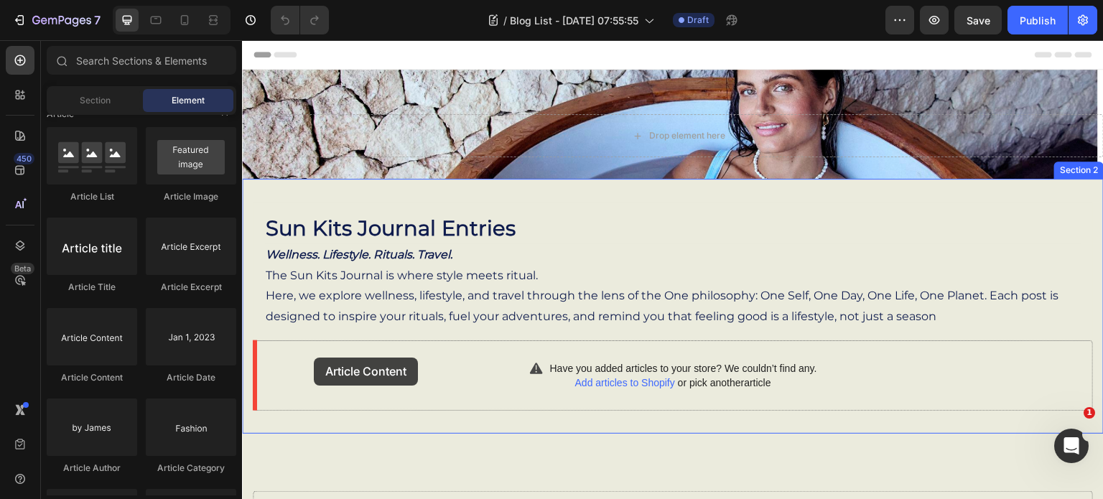
drag, startPoint x: 320, startPoint y: 379, endPoint x: 314, endPoint y: 358, distance: 21.6
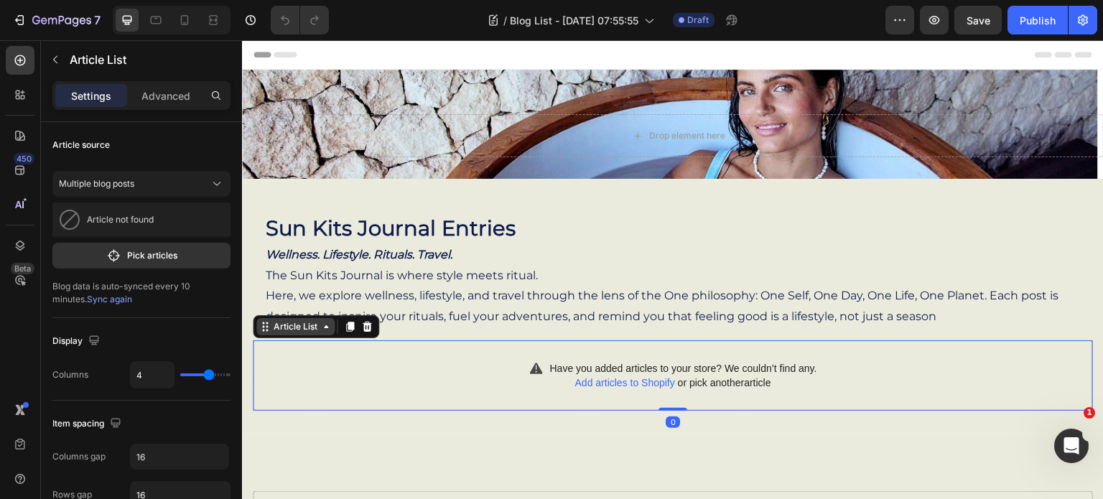
click at [292, 338] on div "Sun Kits Journal Entries Heading Wellness. Lifestyle. Rituals. Travel. The Sun …" at bounding box center [673, 306] width 840 height 209
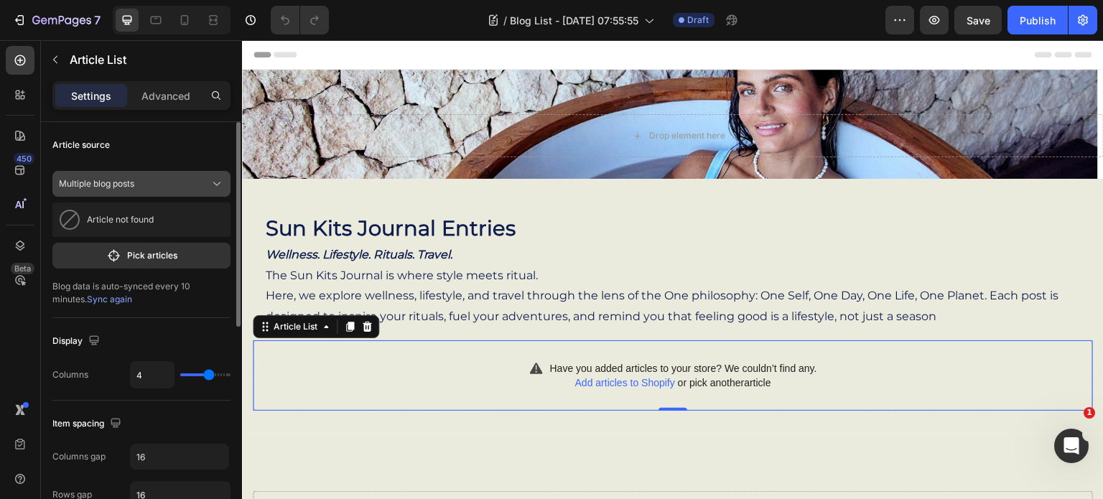
click at [218, 182] on icon at bounding box center [217, 184] width 14 height 14
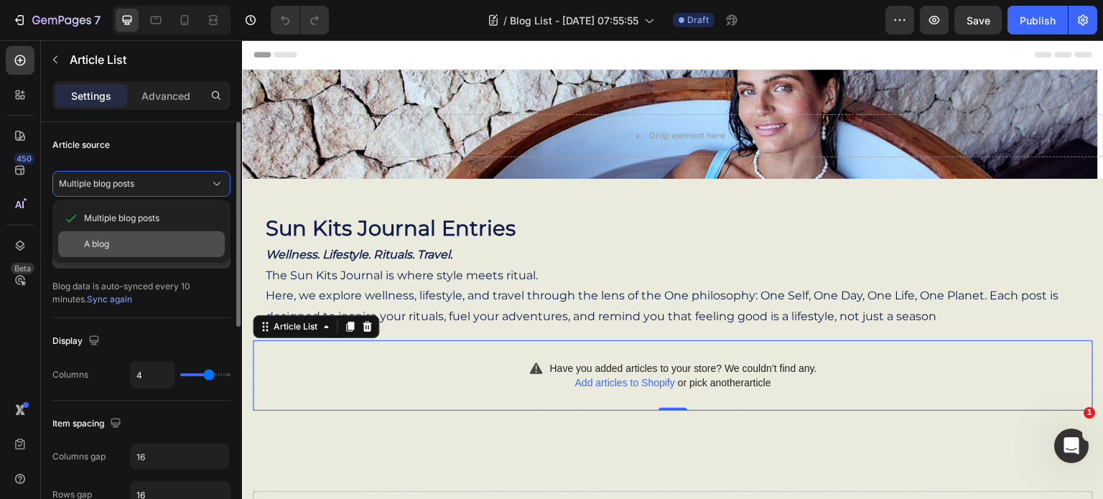
click at [135, 239] on div "A blog" at bounding box center [151, 244] width 135 height 13
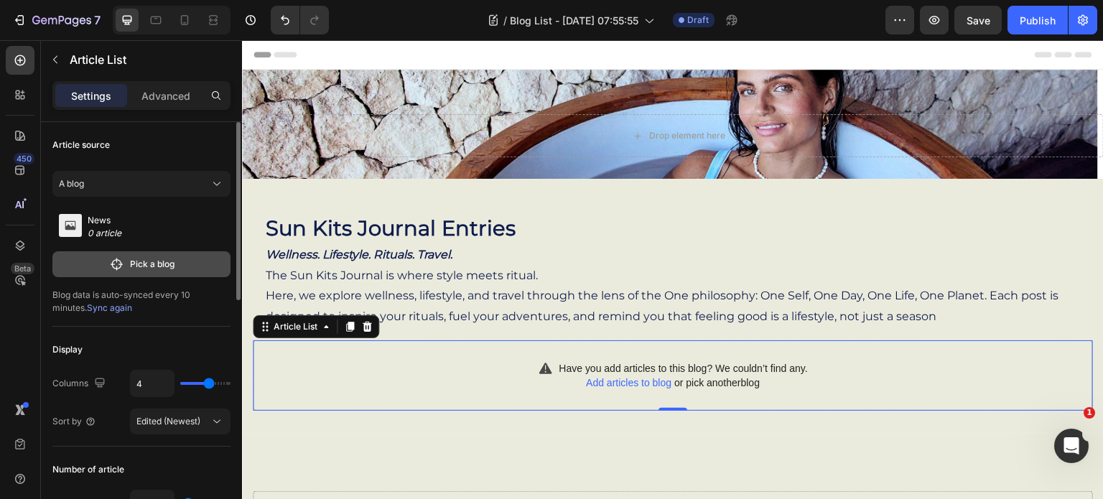
click at [130, 267] on p "Pick a blog" at bounding box center [152, 264] width 45 height 13
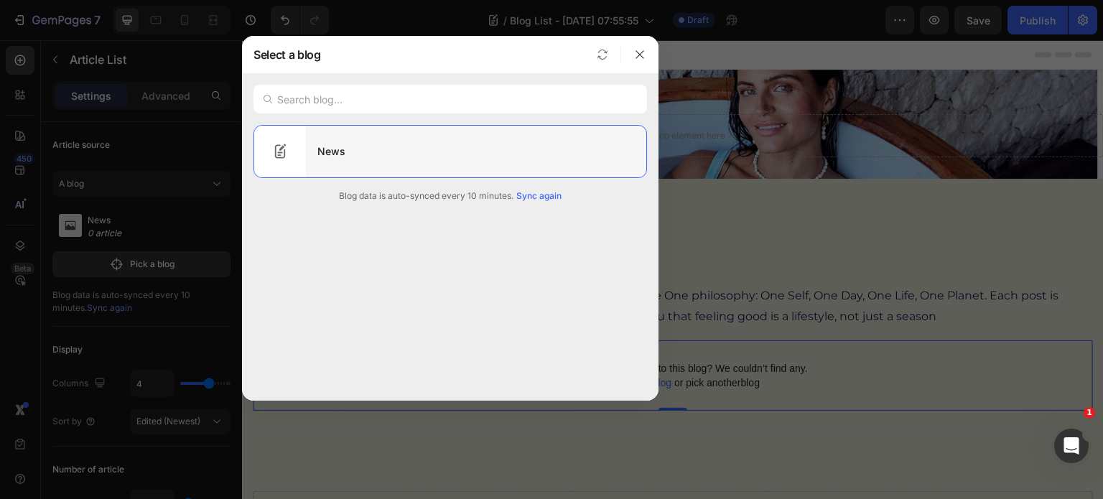
click at [335, 151] on div "News" at bounding box center [476, 151] width 340 height 40
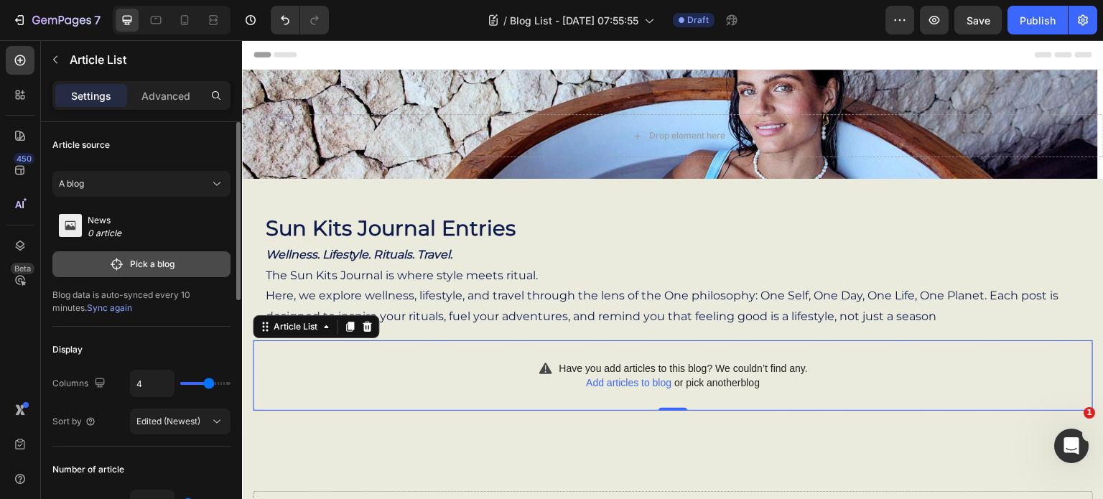
click at [166, 256] on button "Pick a blog" at bounding box center [141, 264] width 178 height 26
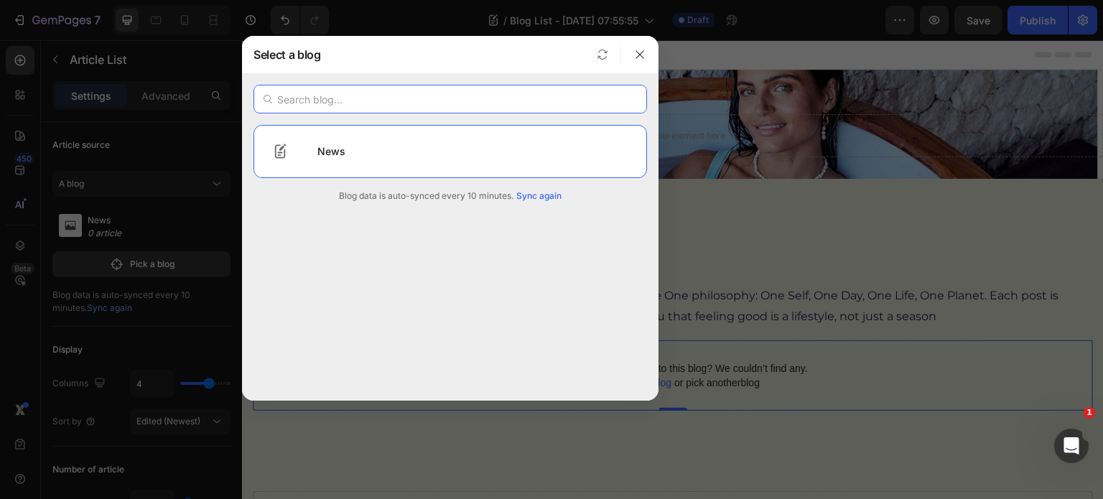
click at [399, 99] on input "text" at bounding box center [451, 99] width 394 height 29
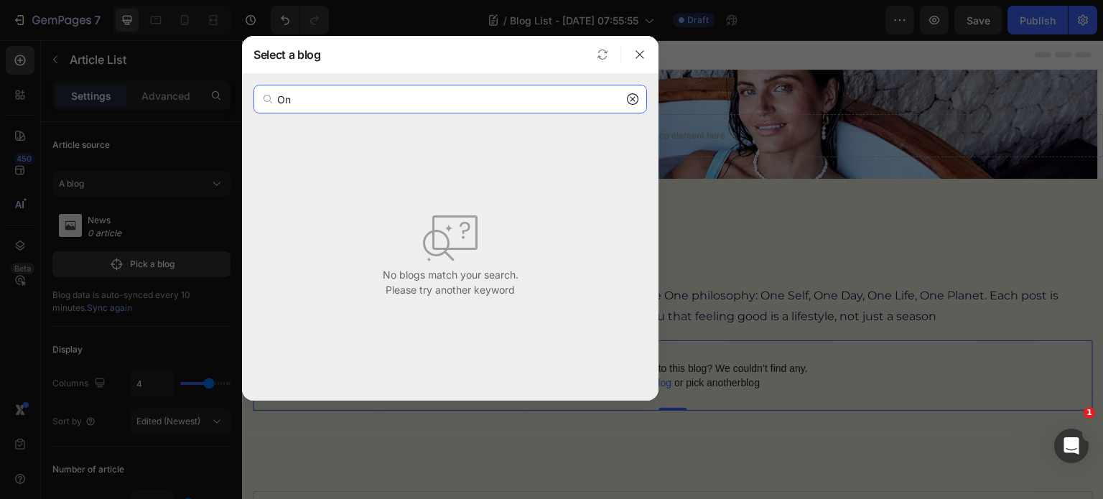
type input "O"
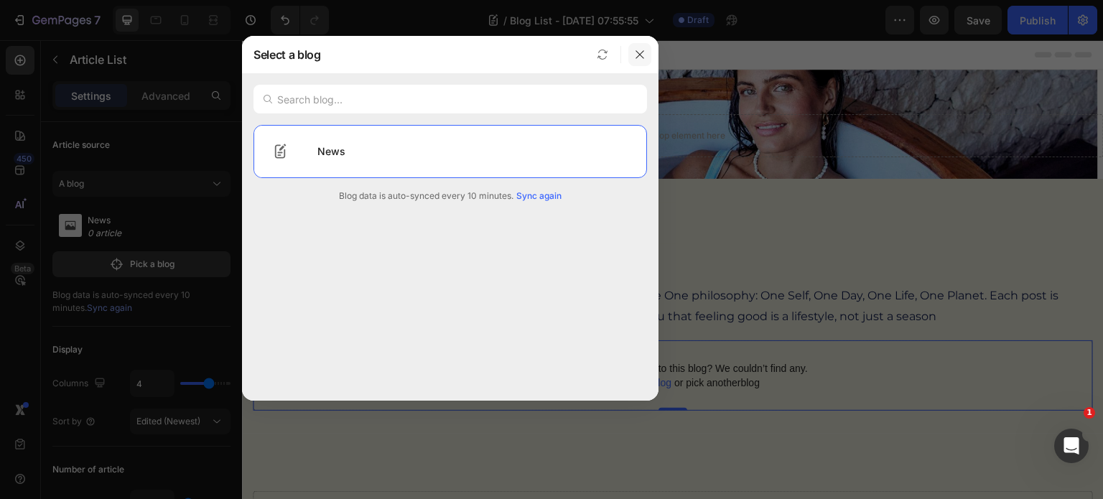
click at [642, 48] on button "button" at bounding box center [639, 54] width 23 height 23
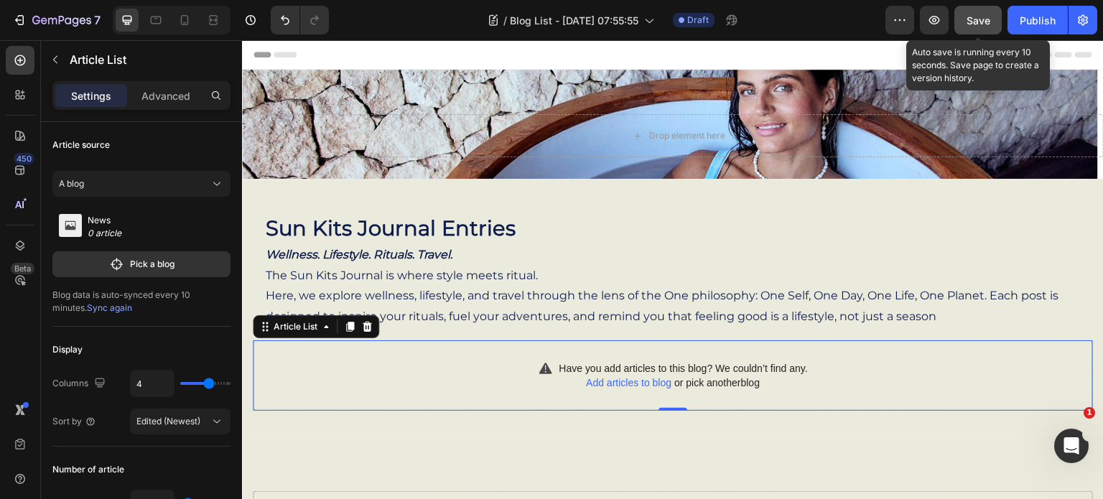
click at [985, 20] on span "Save" at bounding box center [979, 20] width 24 height 12
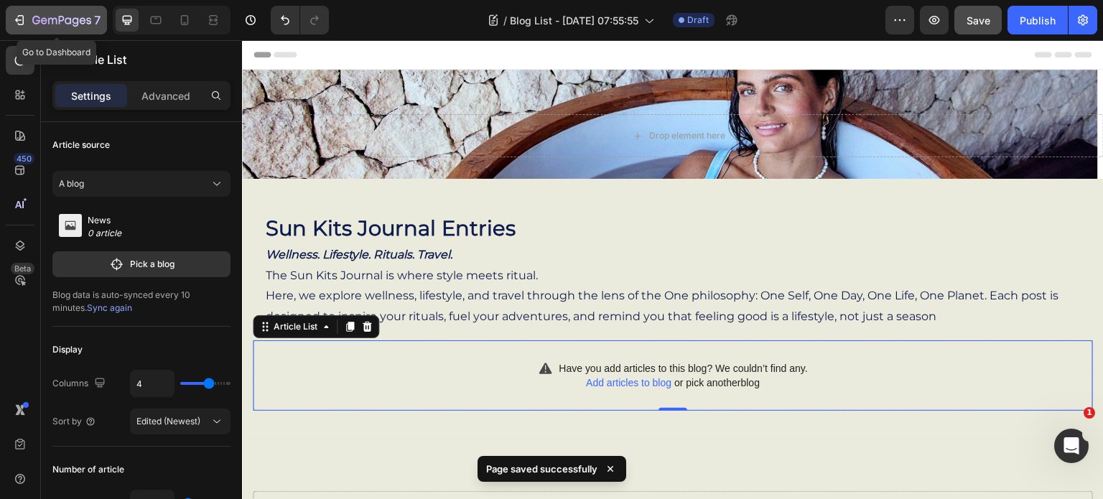
click at [21, 21] on icon "button" at bounding box center [19, 20] width 14 height 14
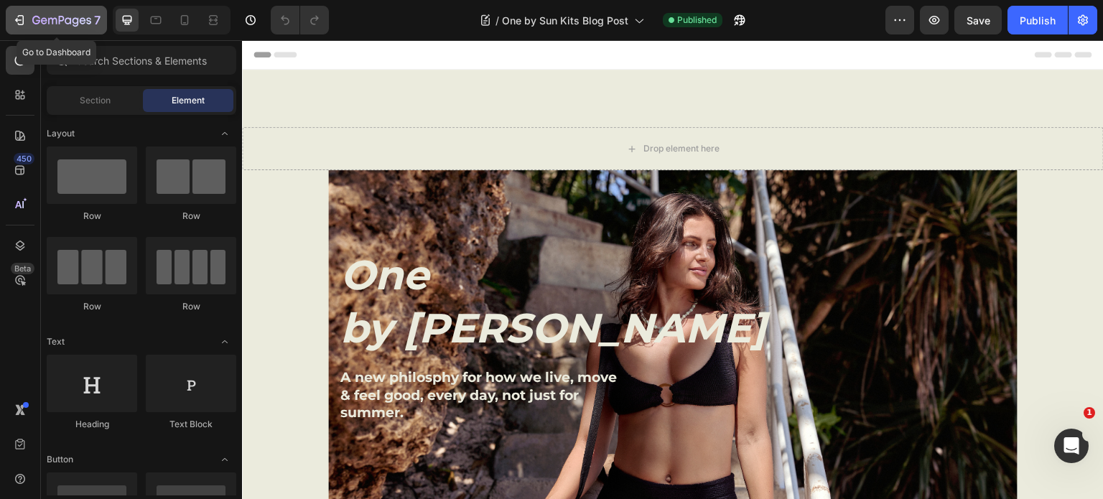
click at [34, 25] on icon "button" at bounding box center [61, 21] width 59 height 12
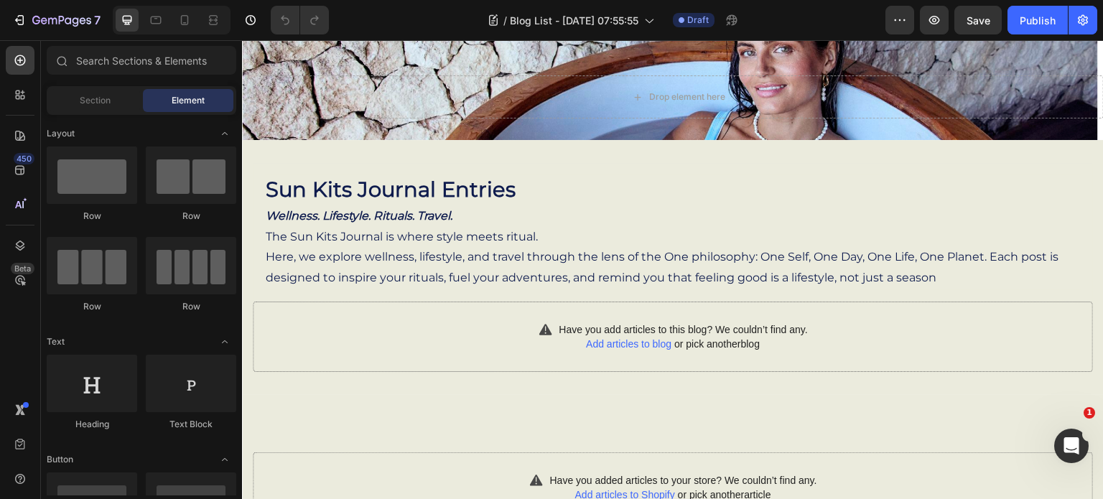
scroll to position [72, 0]
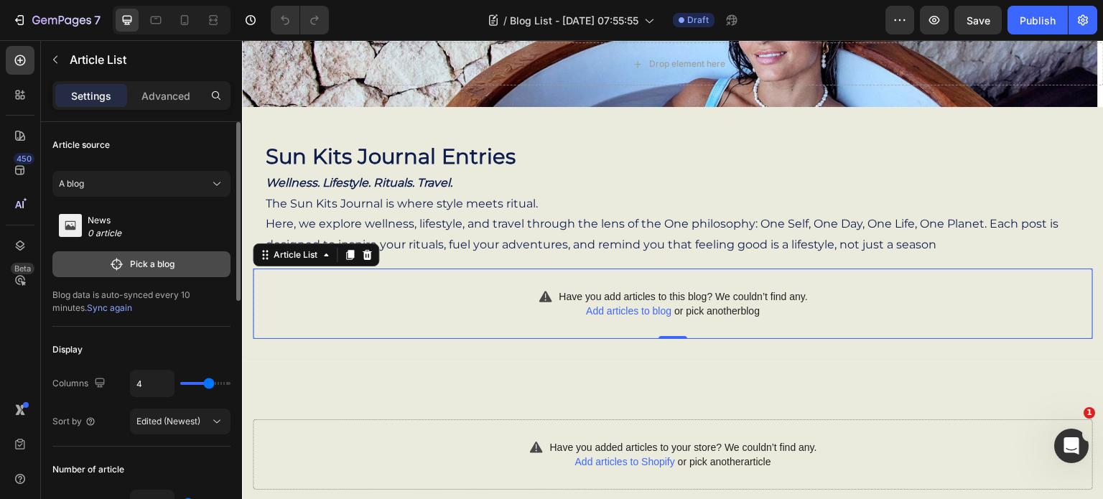
click at [135, 268] on p "Pick a blog" at bounding box center [152, 264] width 45 height 13
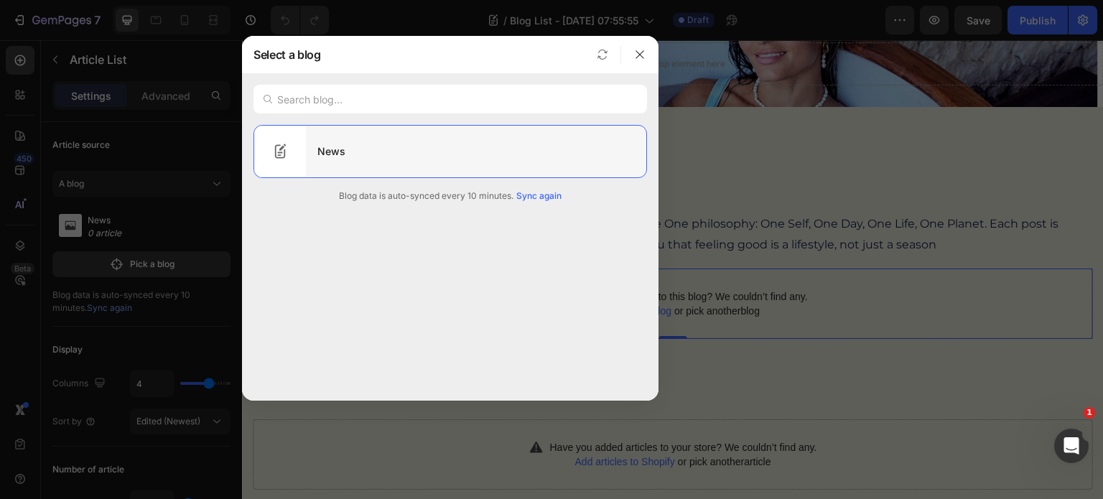
click at [331, 147] on div "News" at bounding box center [476, 151] width 340 height 40
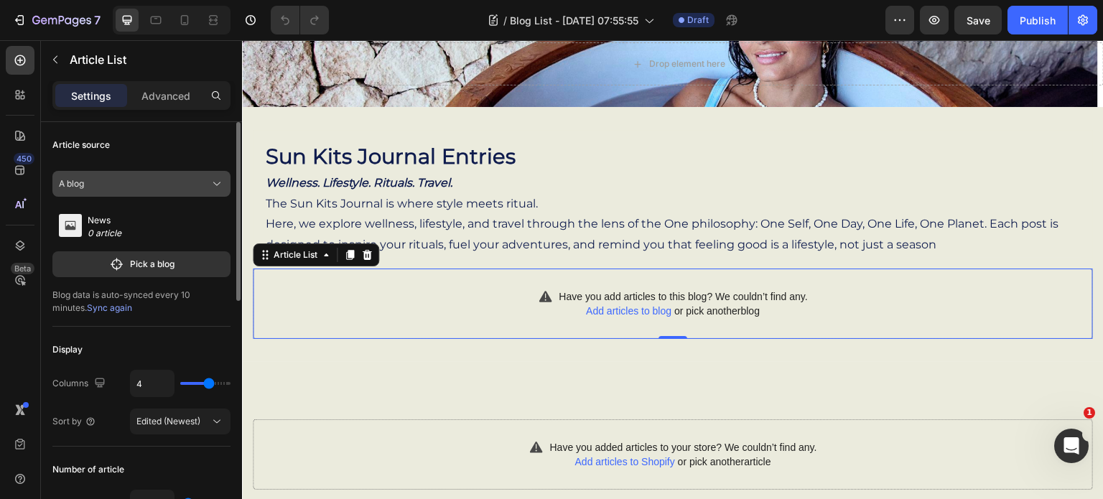
click at [220, 183] on icon at bounding box center [217, 184] width 14 height 14
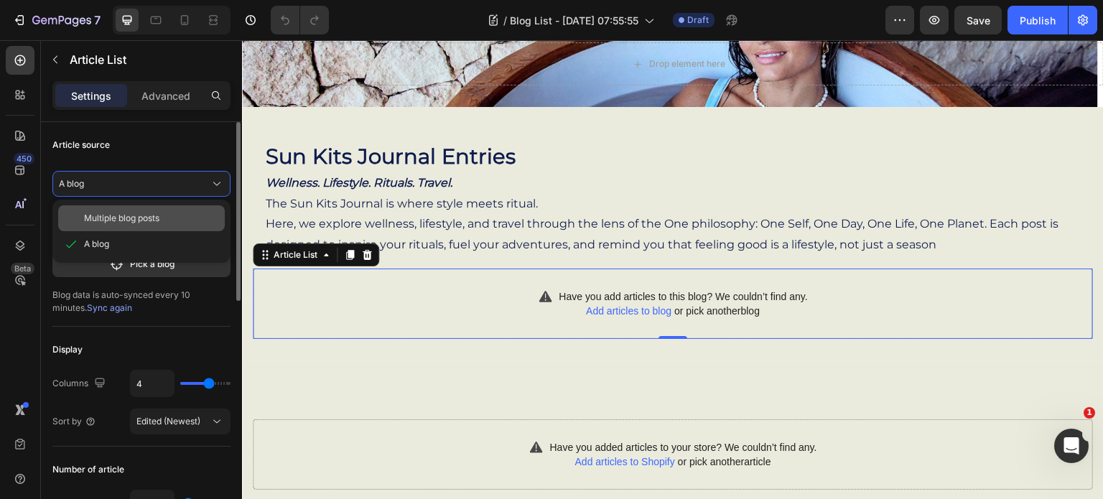
click at [157, 218] on span "Multiple blog posts" at bounding box center [121, 218] width 75 height 13
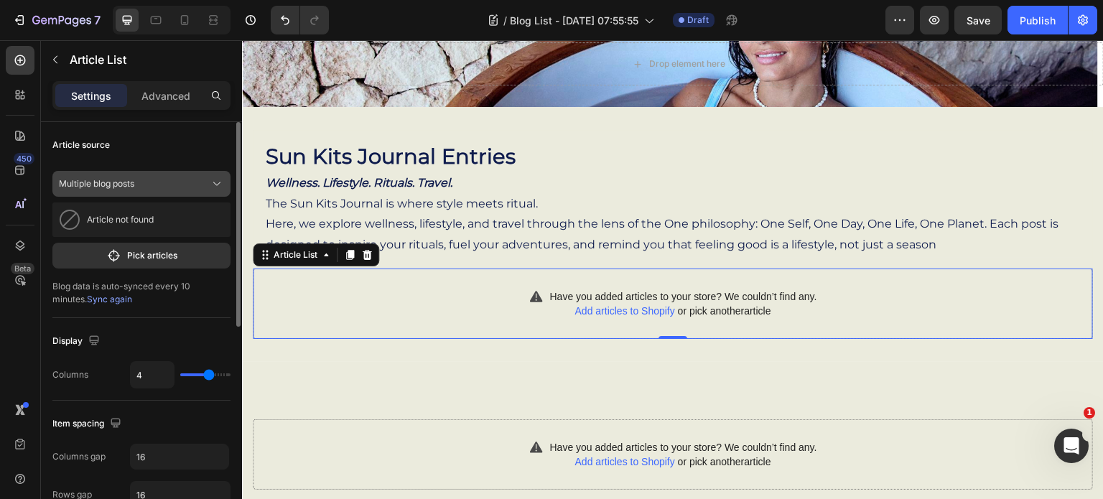
click at [218, 182] on icon at bounding box center [217, 184] width 14 height 14
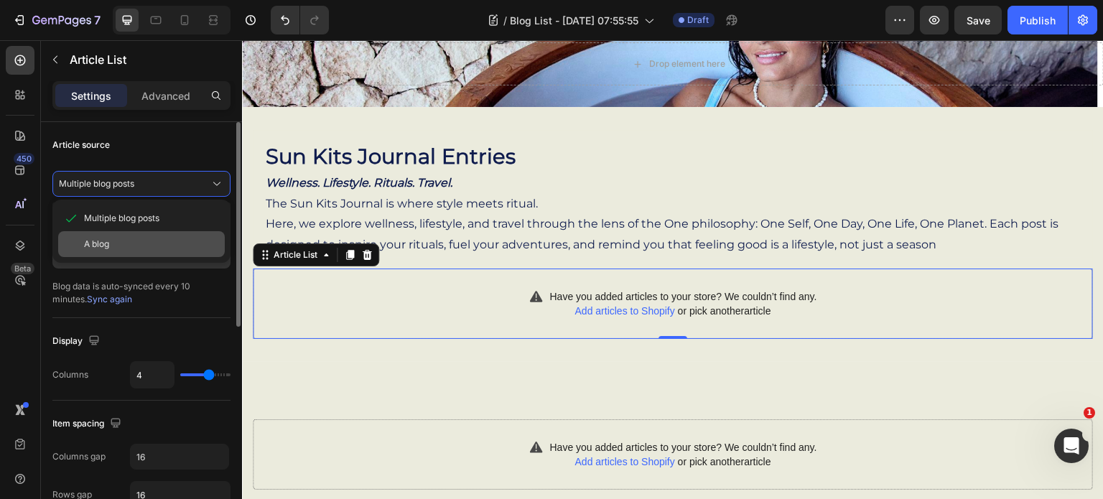
click at [140, 246] on div "A blog" at bounding box center [151, 244] width 135 height 13
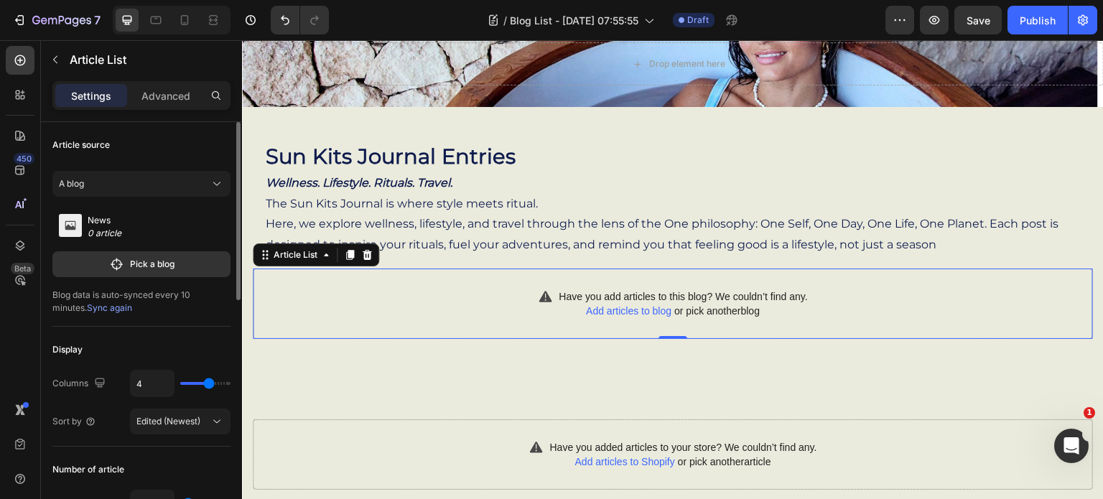
click at [69, 229] on rect at bounding box center [70, 225] width 23 height 23
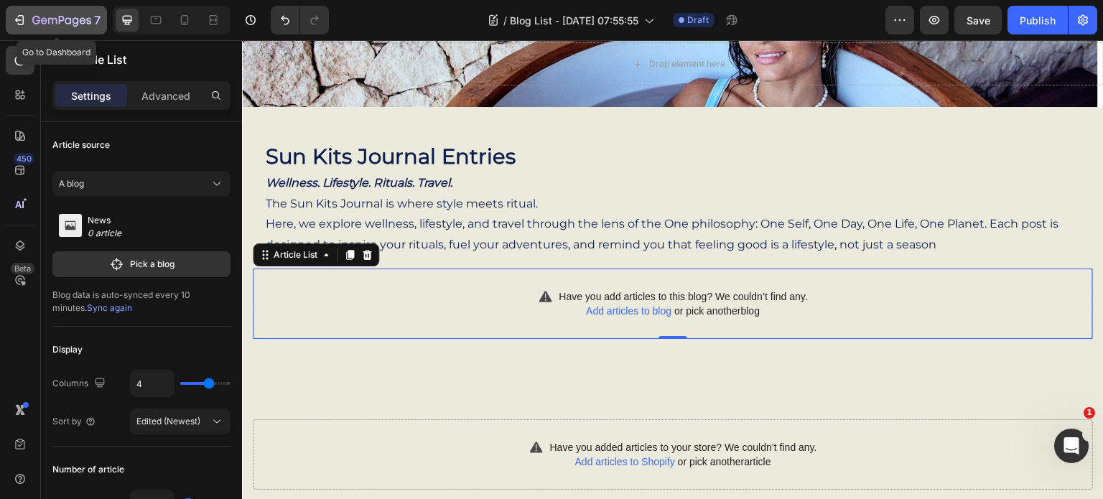
click at [33, 14] on div "7" at bounding box center [66, 19] width 68 height 17
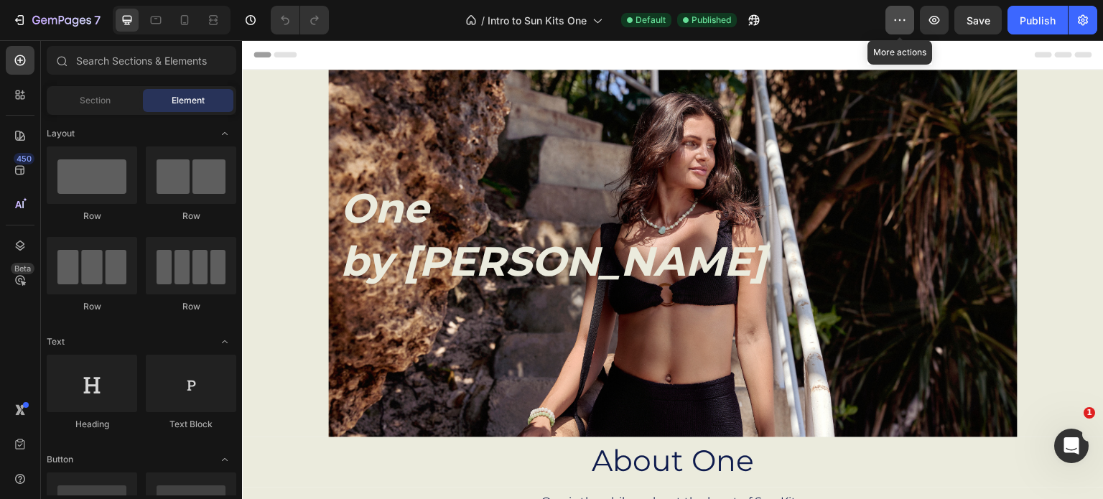
click at [898, 23] on icon "button" at bounding box center [900, 20] width 14 height 14
click at [934, 21] on icon "button" at bounding box center [934, 20] width 11 height 9
click at [431, 61] on div "Header" at bounding box center [673, 54] width 839 height 29
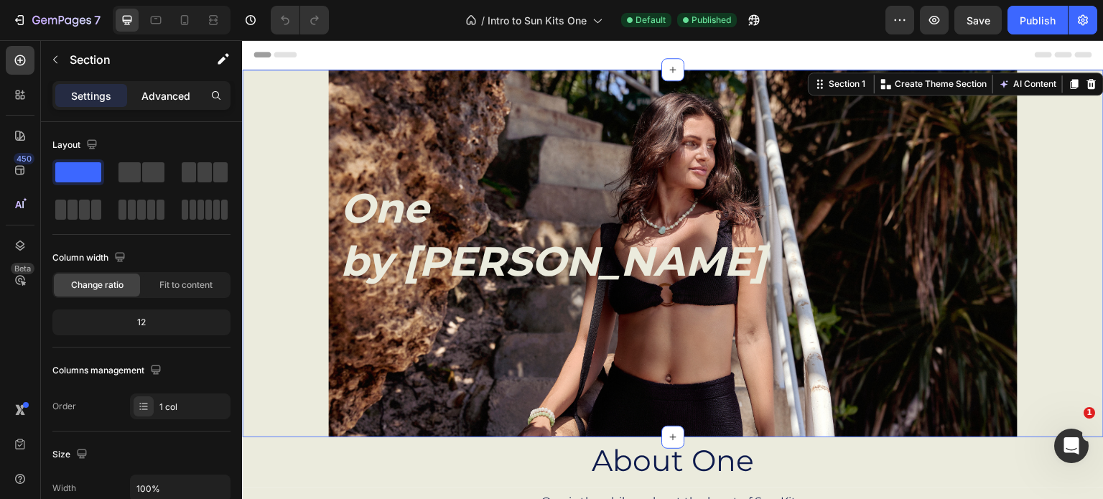
click at [175, 93] on p "Advanced" at bounding box center [165, 95] width 49 height 15
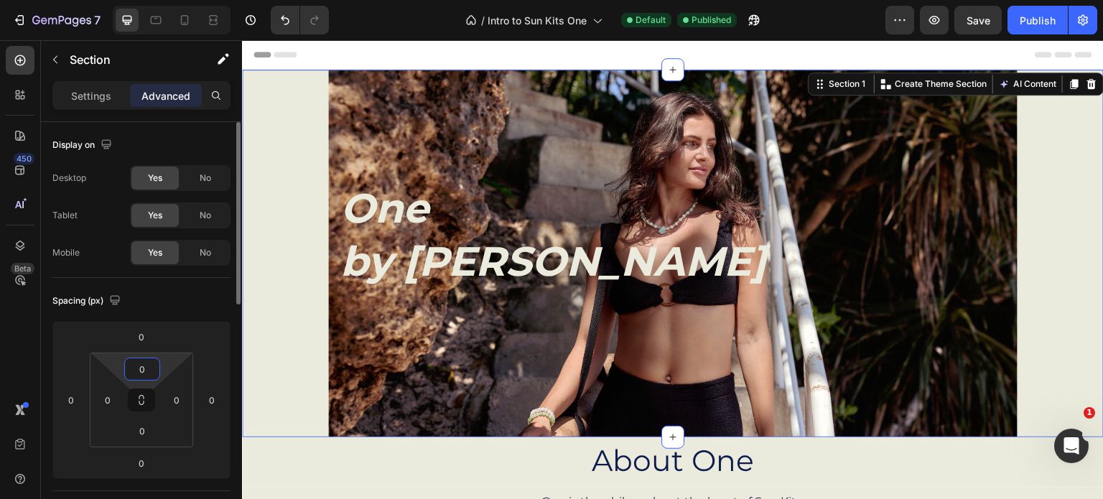
click at [152, 367] on input "0" at bounding box center [142, 369] width 29 height 22
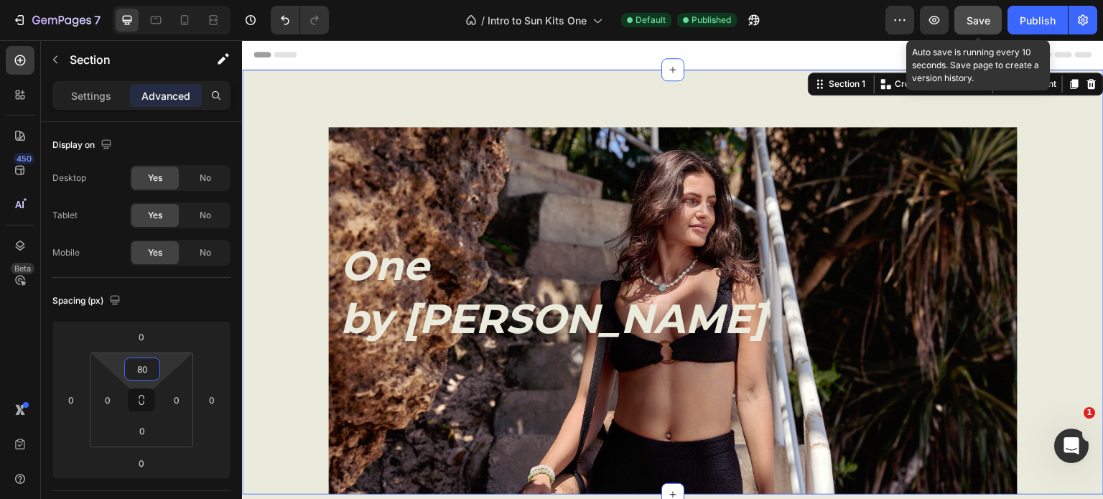
type input "80"
click at [975, 19] on span "Save" at bounding box center [979, 20] width 24 height 12
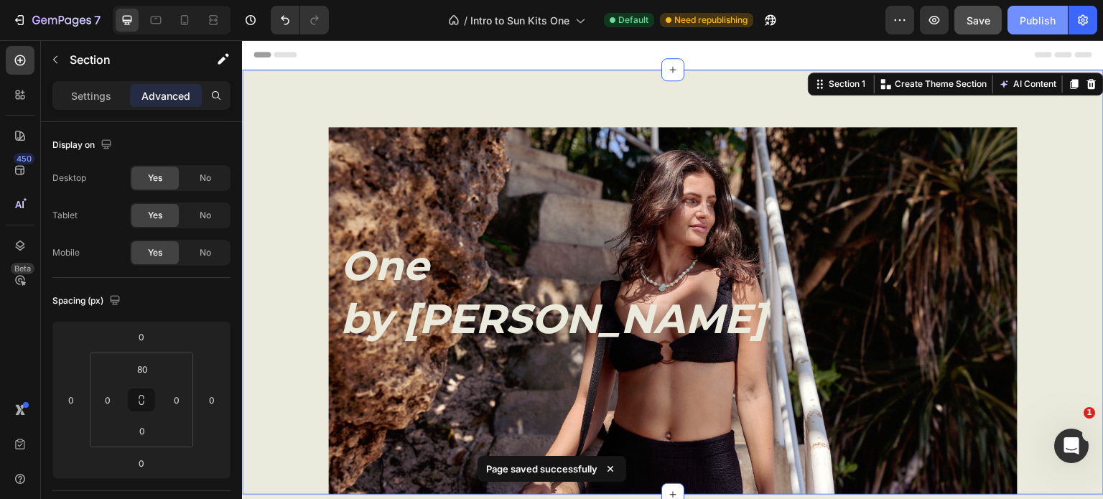
click at [1042, 18] on div "Publish" at bounding box center [1038, 20] width 36 height 15
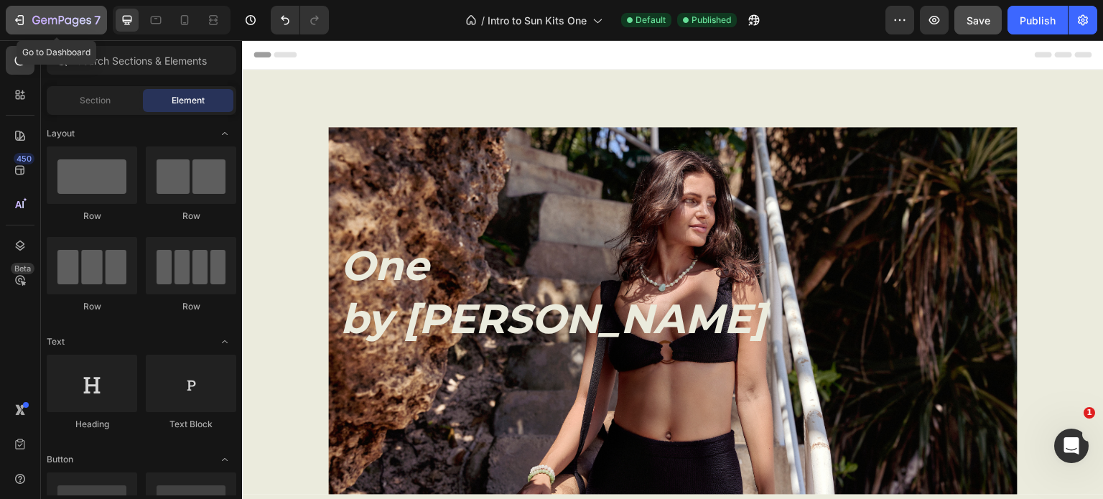
click at [22, 14] on icon "button" at bounding box center [19, 20] width 14 height 14
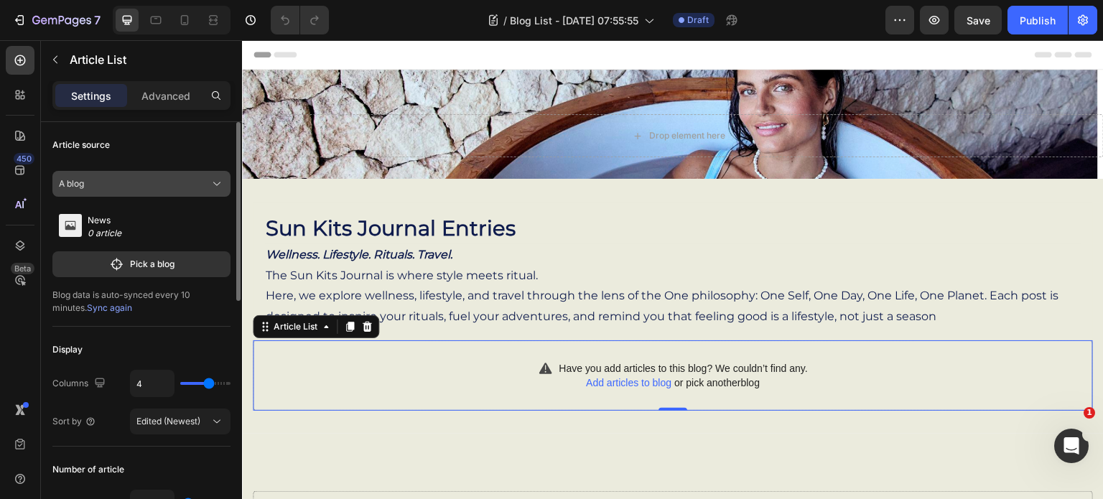
click at [221, 182] on icon at bounding box center [217, 184] width 14 height 14
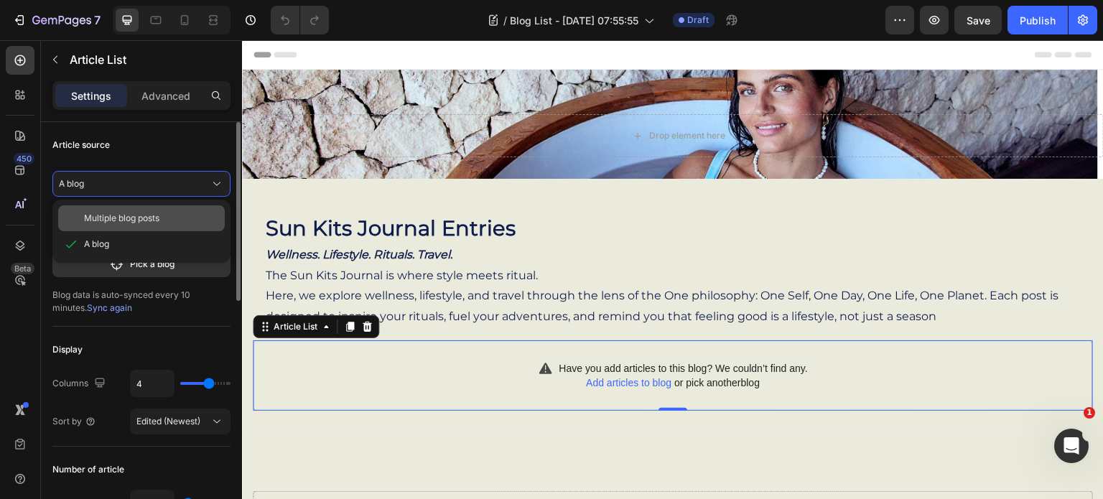
click at [149, 215] on span "Multiple blog posts" at bounding box center [121, 218] width 75 height 13
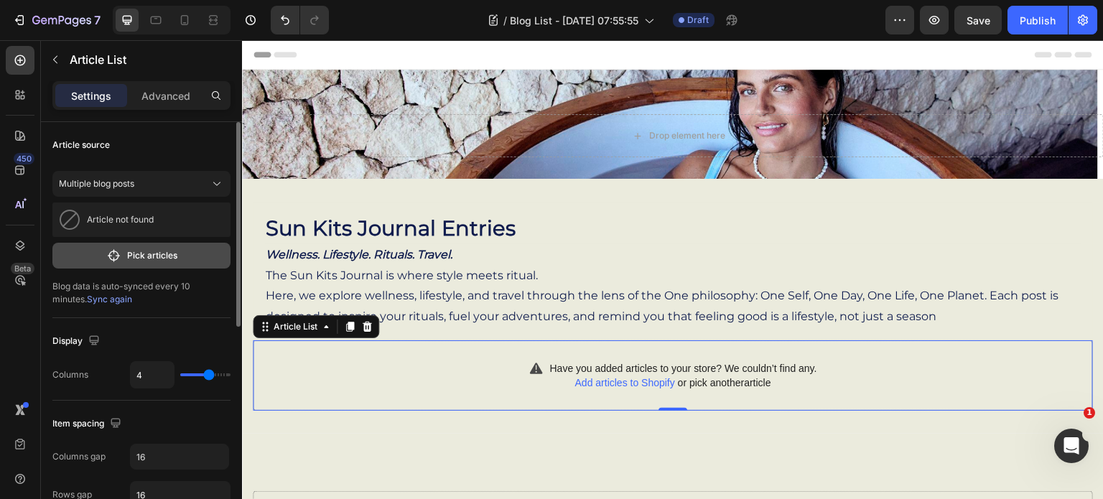
click at [134, 256] on p "Pick articles" at bounding box center [152, 255] width 50 height 13
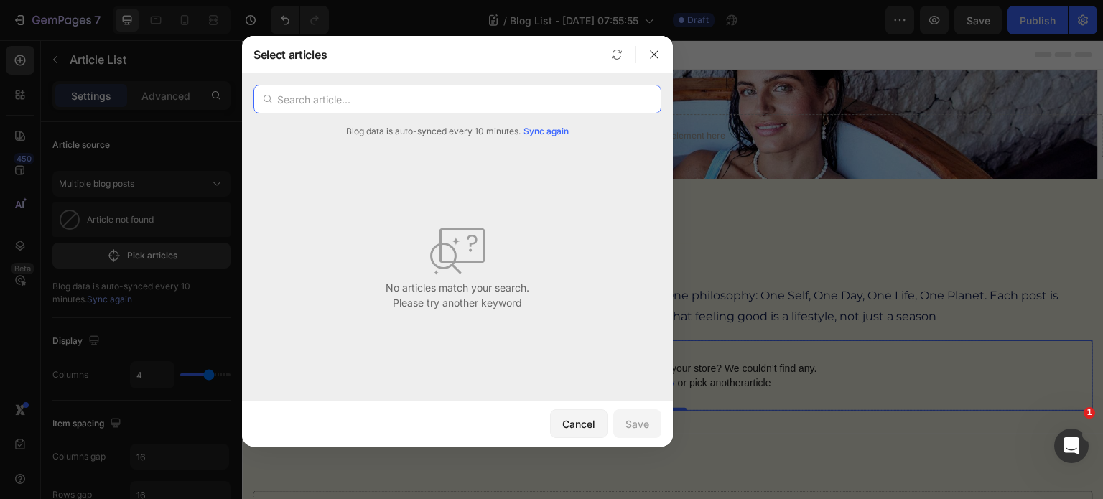
click at [356, 100] on input "text" at bounding box center [458, 99] width 408 height 29
type input "one by [PERSON_NAME]"
click at [654, 53] on icon "button" at bounding box center [654, 54] width 11 height 11
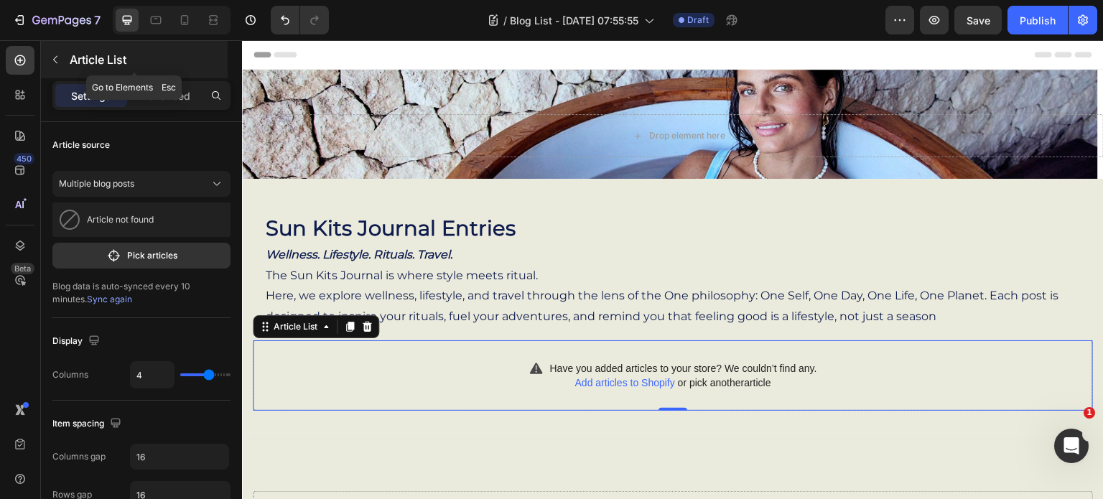
click at [67, 56] on div "Article List" at bounding box center [134, 59] width 187 height 37
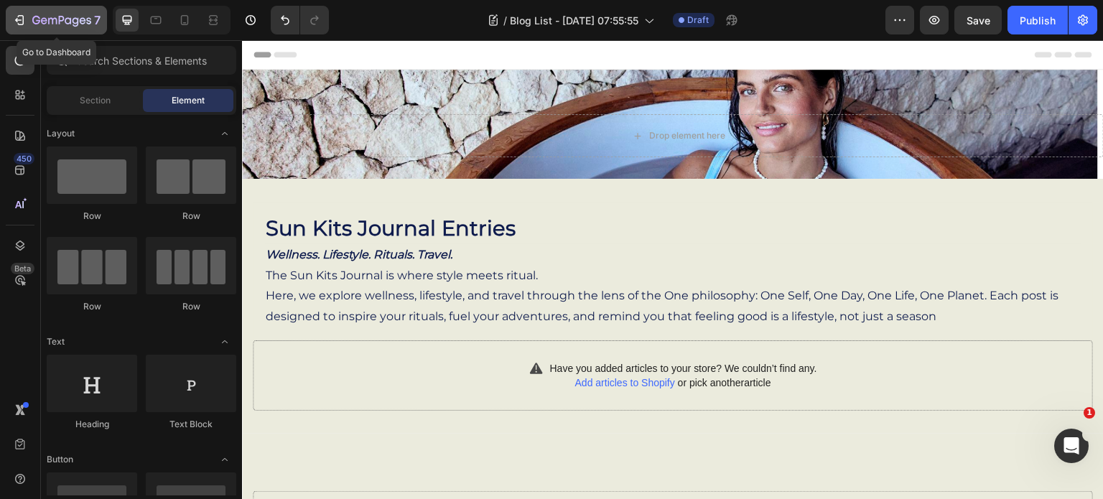
click at [18, 23] on icon "button" at bounding box center [21, 20] width 6 height 10
